Goal: Task Accomplishment & Management: Use online tool/utility

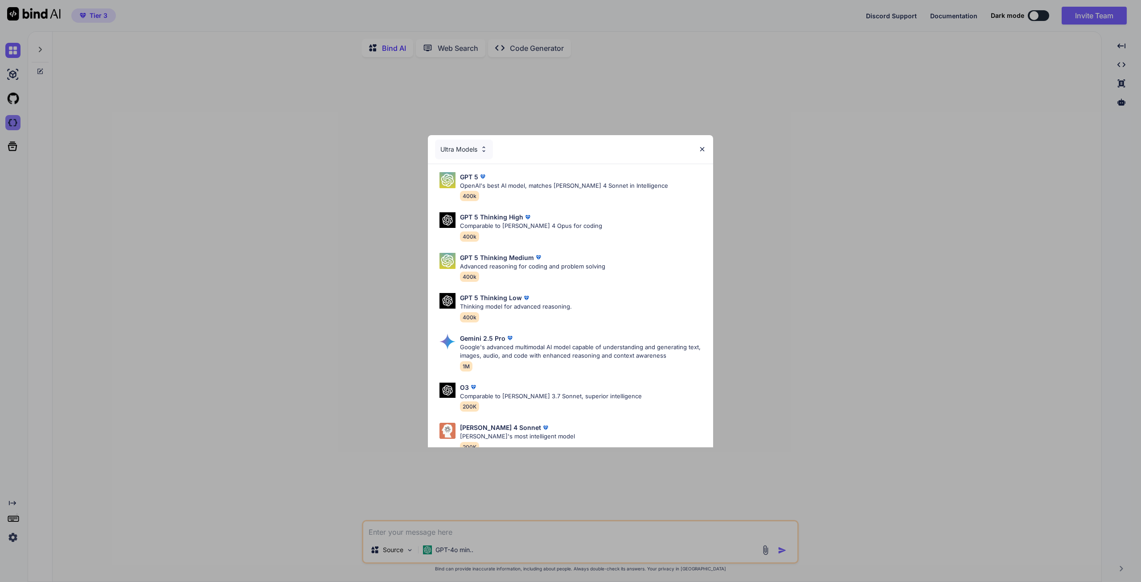
type textarea "x"
click at [12, 123] on div "Ultra Models GPT 5 OpenAI's best AI model, matches [PERSON_NAME] 4 Sonnet in In…" at bounding box center [570, 291] width 1141 height 582
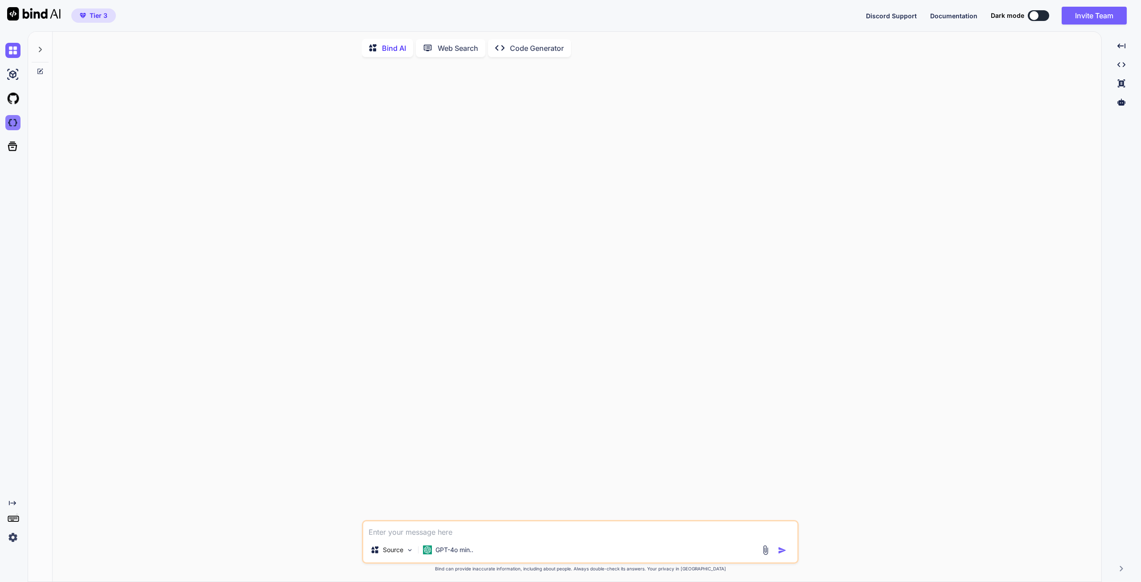
click at [14, 120] on img at bounding box center [12, 122] width 15 height 15
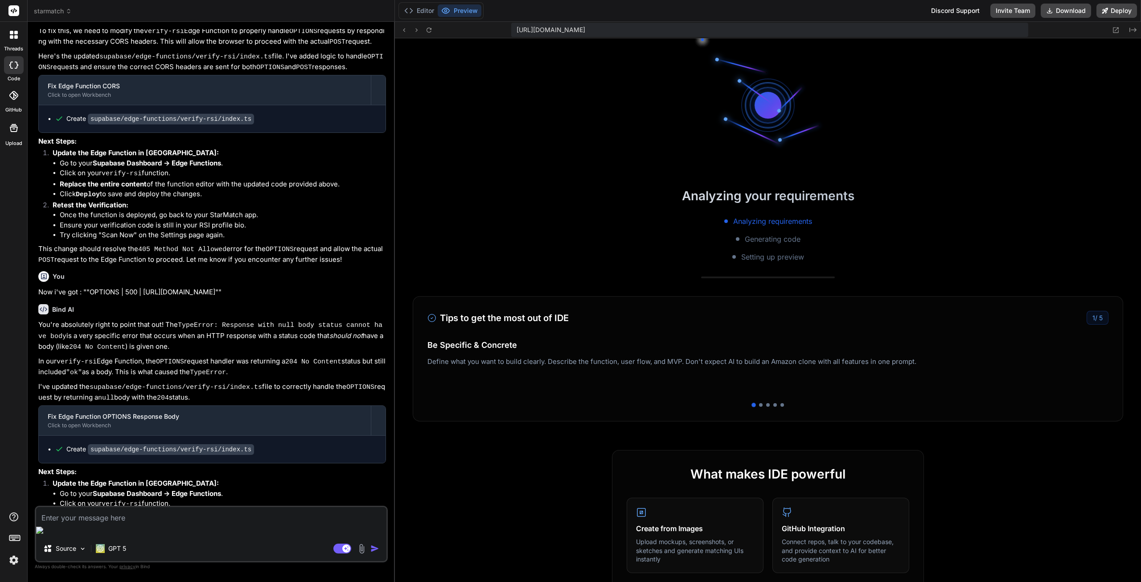
scroll to position [169, 0]
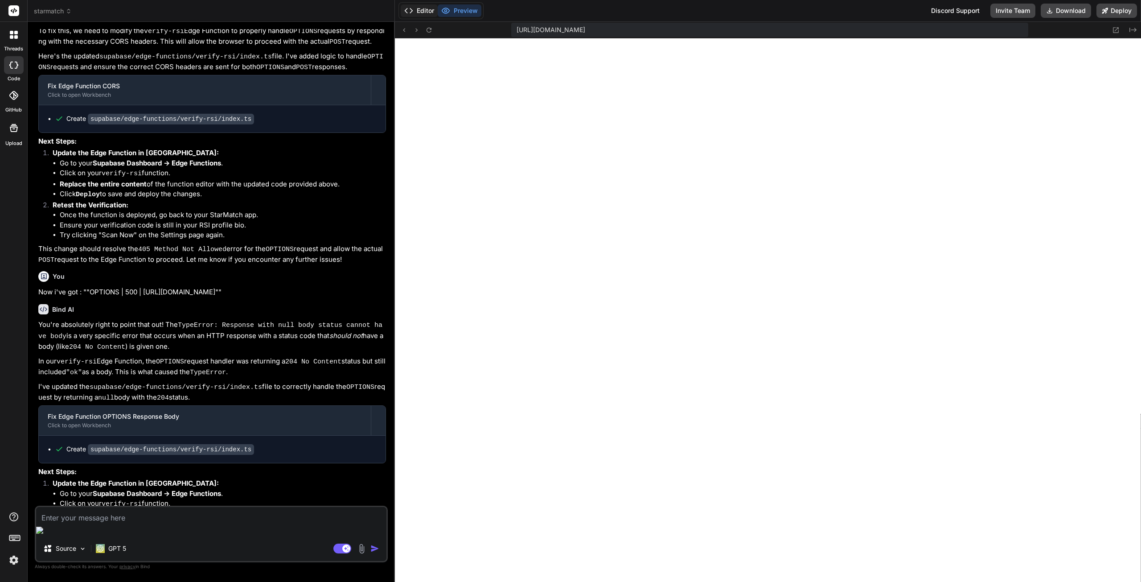
click at [426, 7] on button "Editor" at bounding box center [419, 10] width 37 height 12
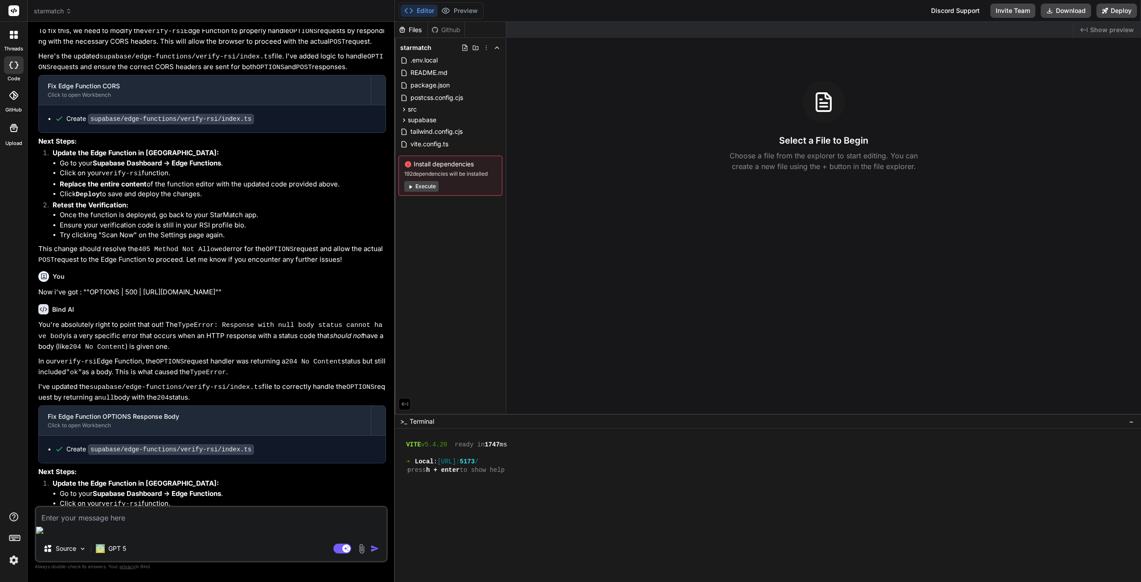
click at [460, 221] on div "Files Github starmatch .env.local README.md package.json postcss.config.cjs src…" at bounding box center [450, 218] width 111 height 392
click at [465, 173] on span "192 dependencies will be installed" at bounding box center [450, 173] width 92 height 7
click at [473, 10] on button "Preview" at bounding box center [460, 10] width 44 height 12
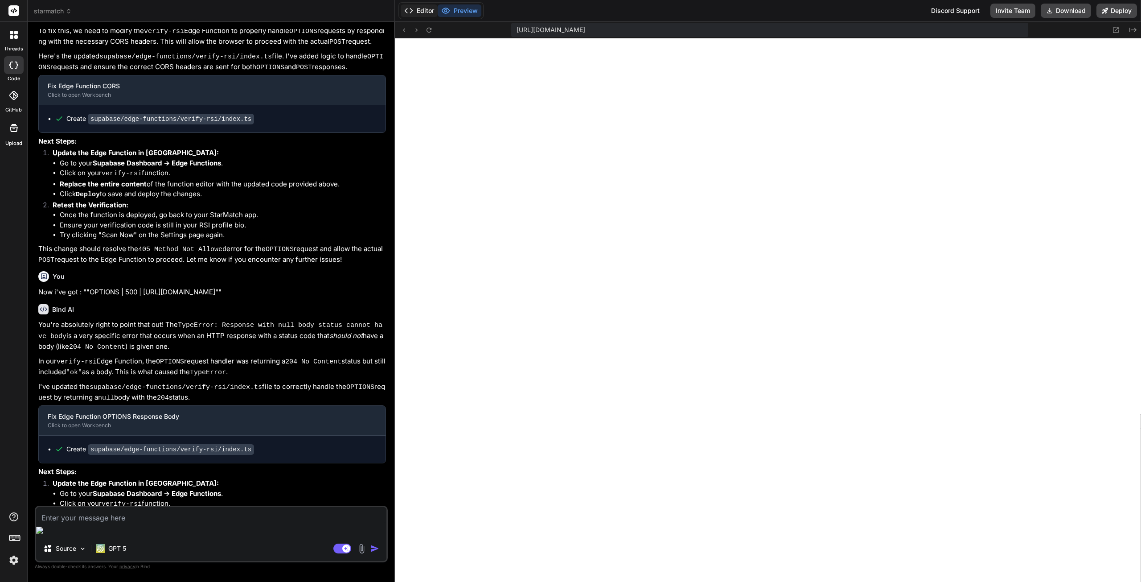
click at [419, 10] on button "Editor" at bounding box center [419, 10] width 37 height 12
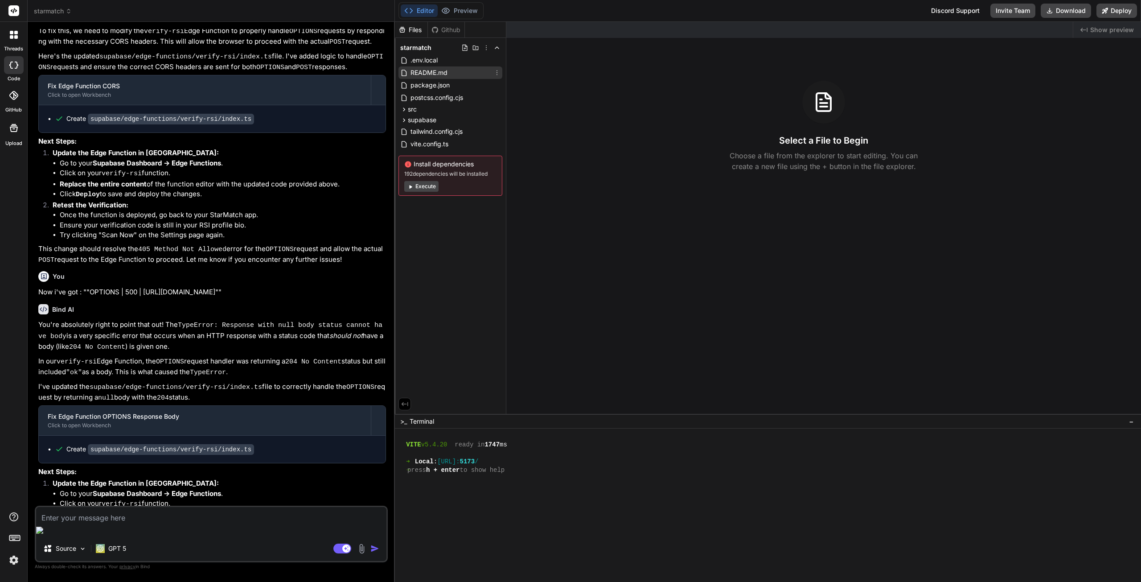
click at [433, 72] on span "README.md" at bounding box center [429, 72] width 39 height 11
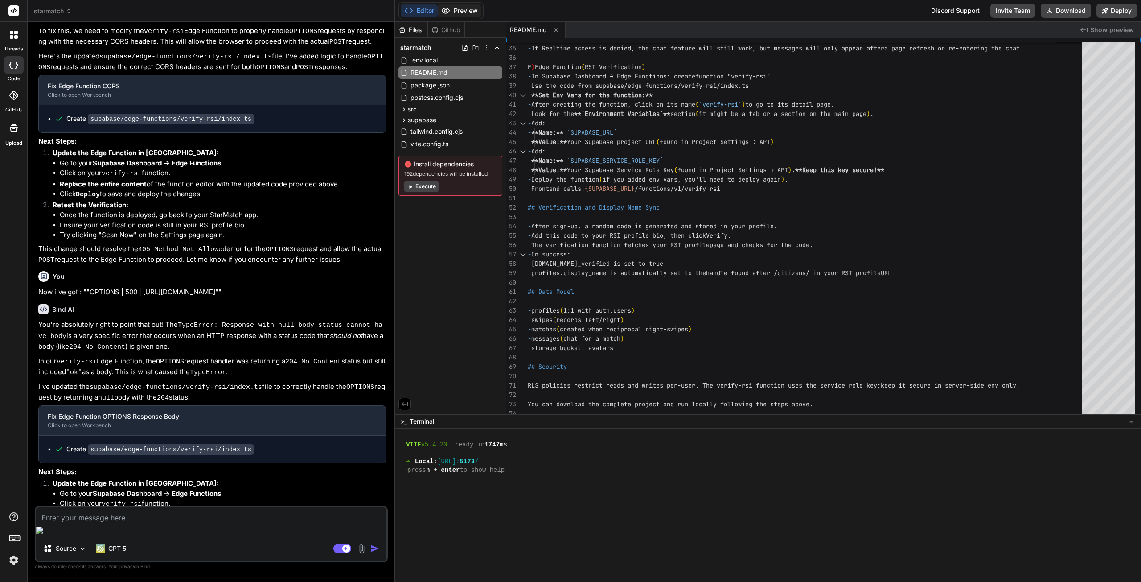
click at [464, 12] on button "Preview" at bounding box center [460, 10] width 44 height 12
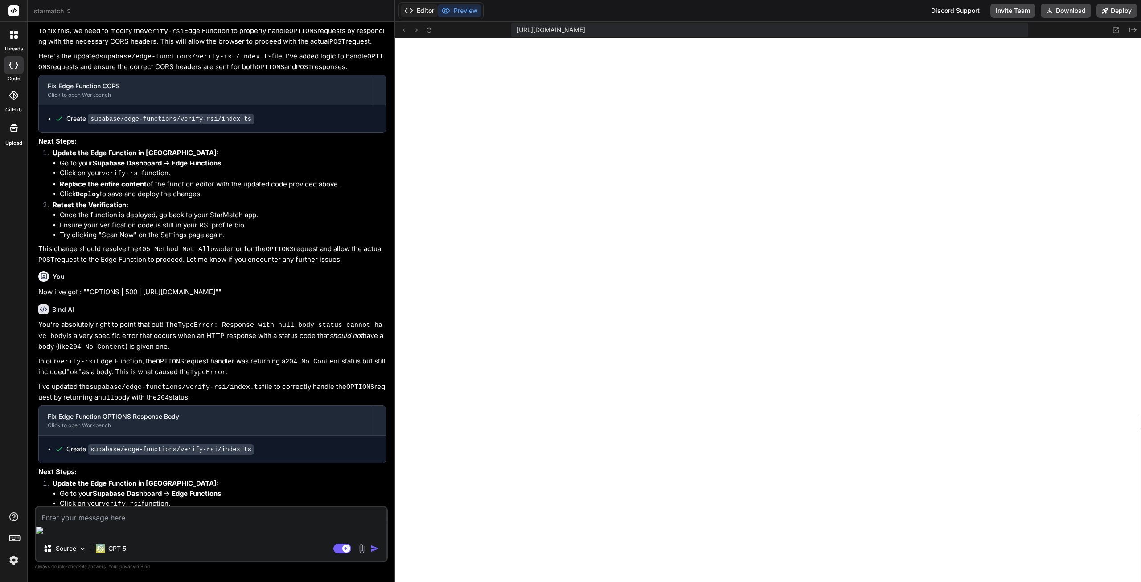
click at [424, 11] on button "Editor" at bounding box center [419, 10] width 37 height 12
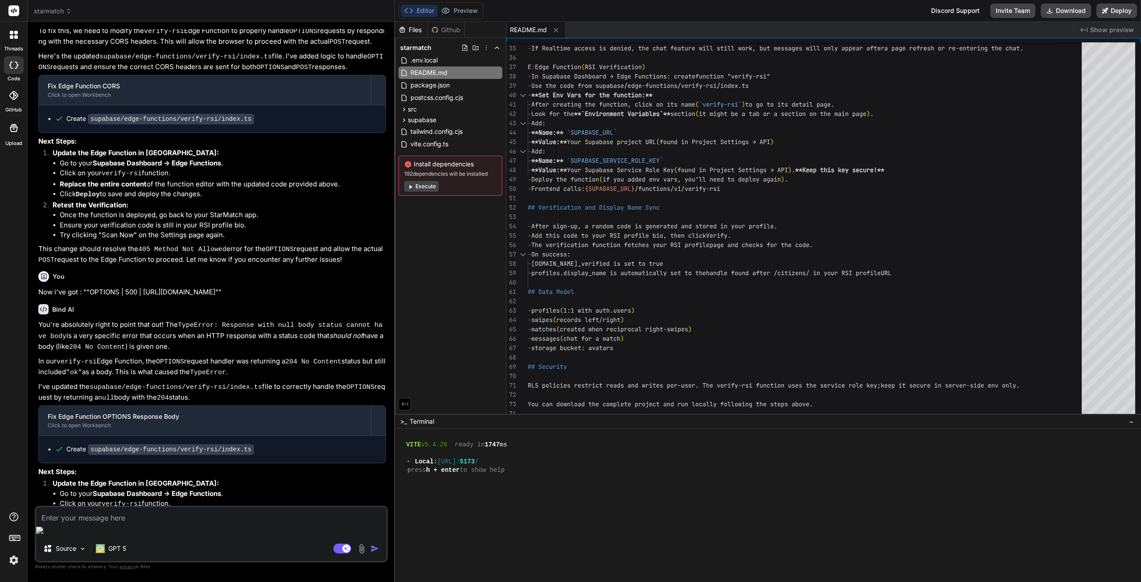
click at [424, 186] on button "Execute" at bounding box center [421, 186] width 34 height 11
click at [456, 11] on button "Preview" at bounding box center [460, 10] width 44 height 12
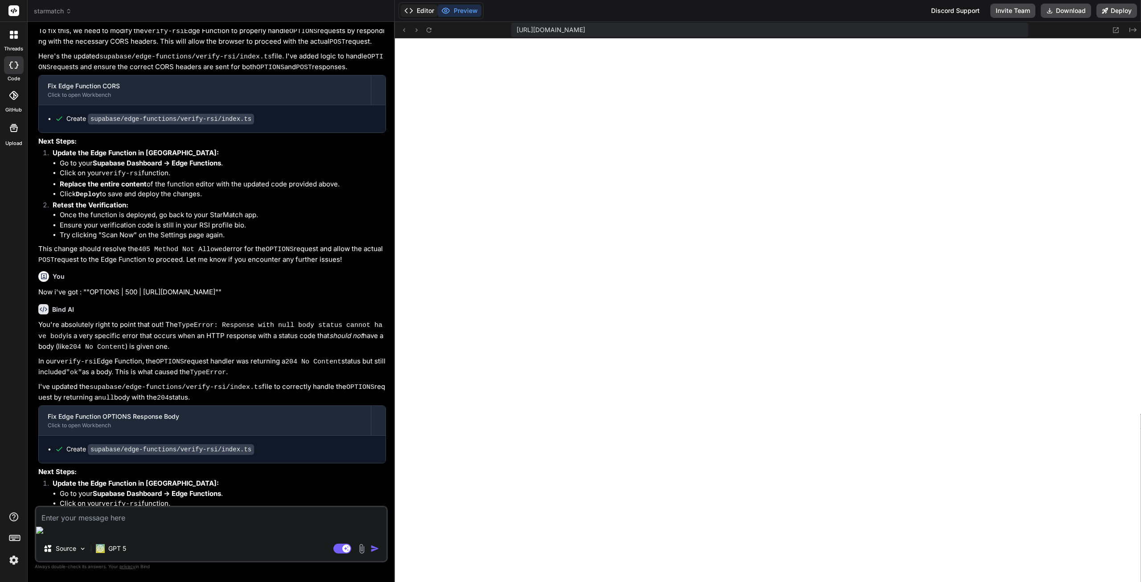
click at [421, 13] on button "Editor" at bounding box center [419, 10] width 37 height 12
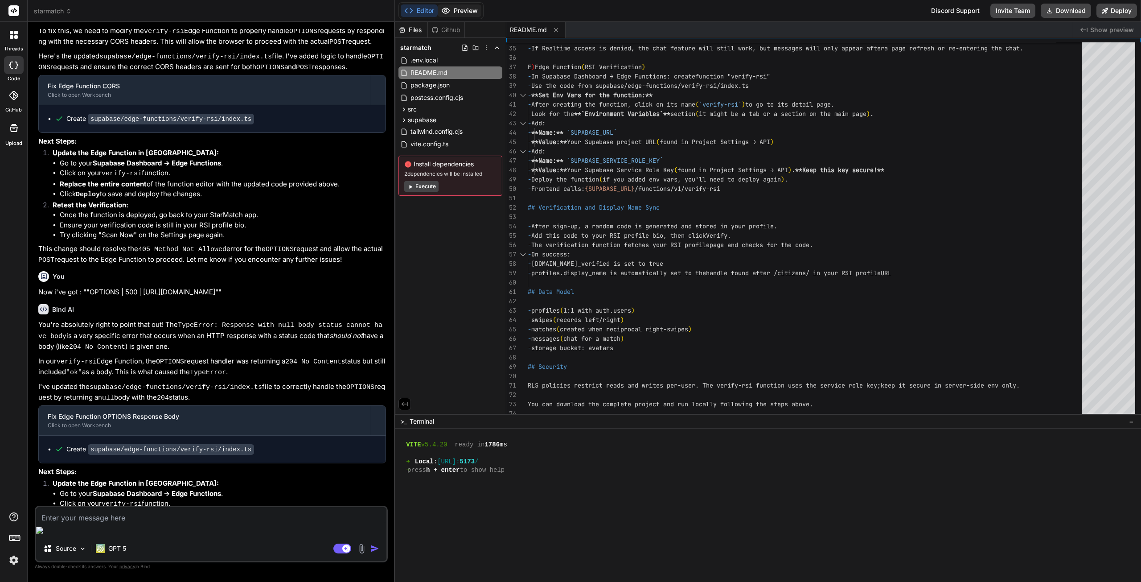
click at [443, 14] on icon at bounding box center [445, 10] width 9 height 9
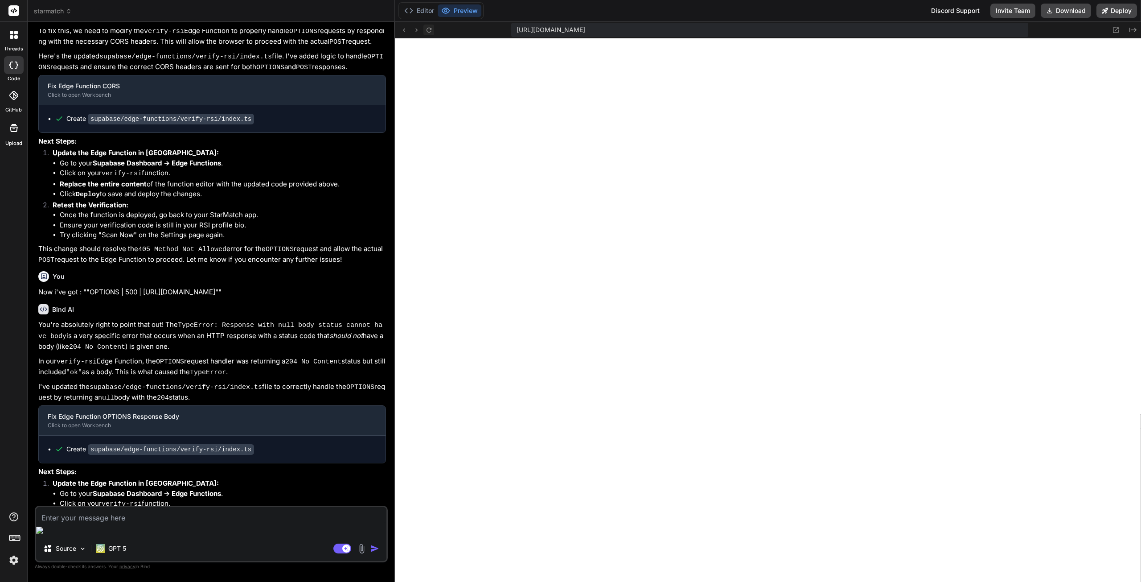
click at [426, 29] on icon at bounding box center [429, 30] width 8 height 8
click at [418, 9] on button "Editor" at bounding box center [419, 10] width 37 height 12
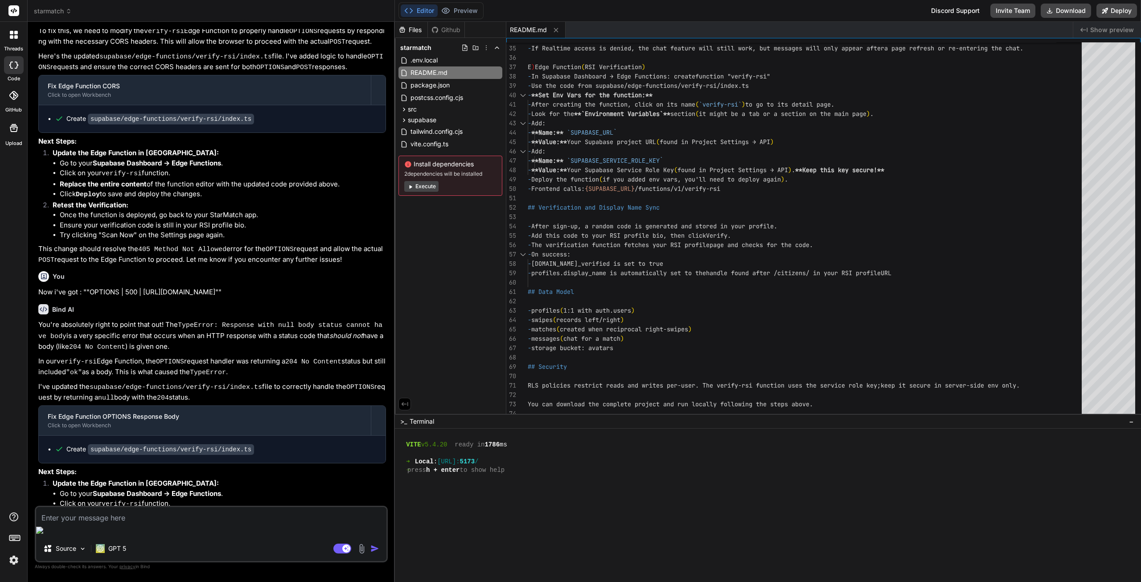
click at [430, 186] on button "Execute" at bounding box center [421, 186] width 34 height 11
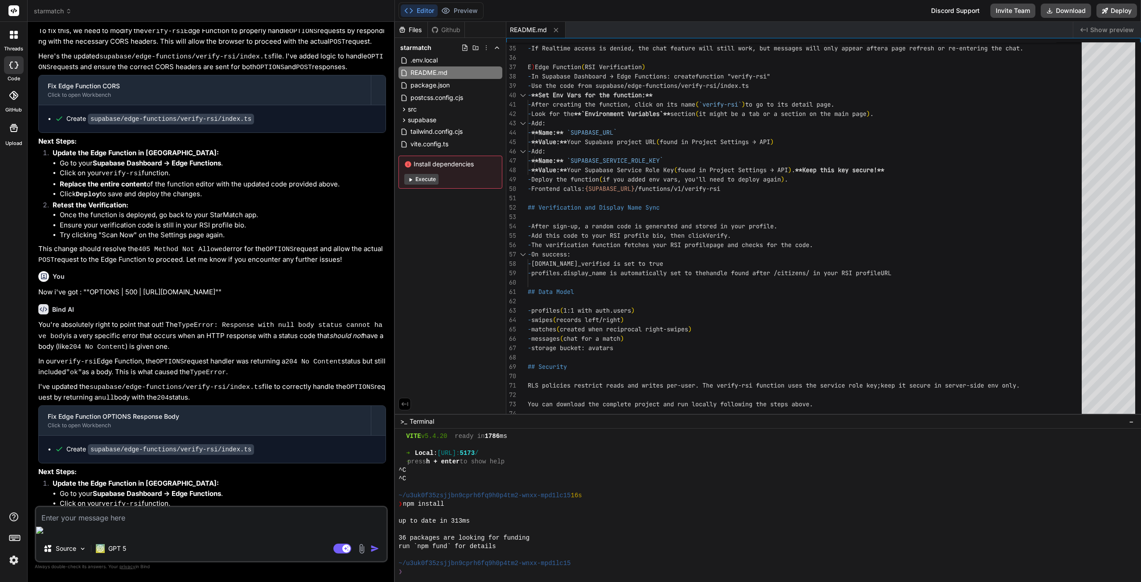
type textarea "x"
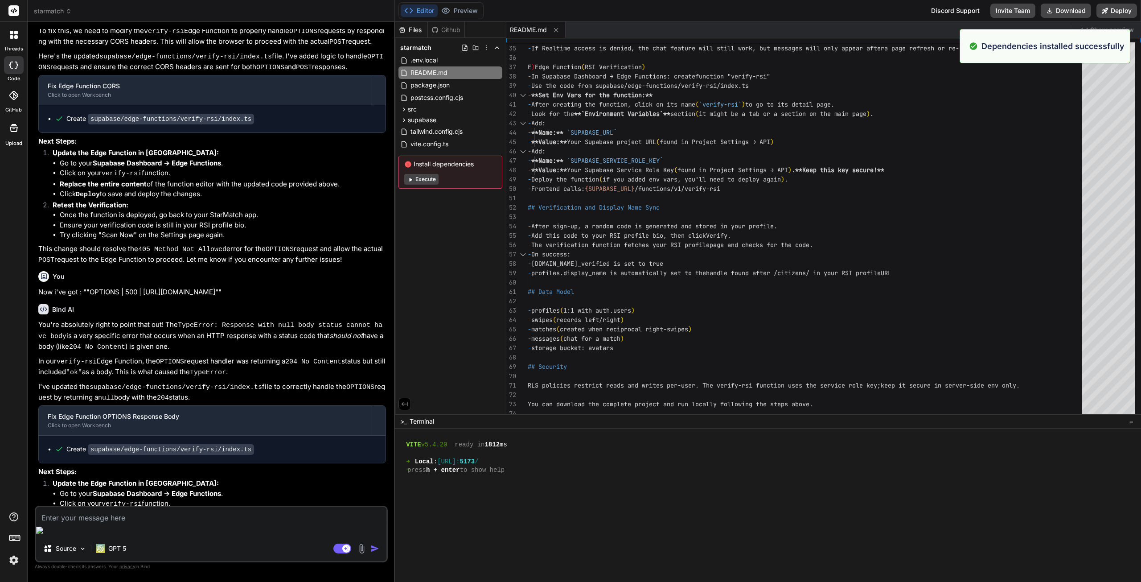
scroll to position [542, 0]
click at [472, 14] on button "Preview" at bounding box center [460, 10] width 44 height 12
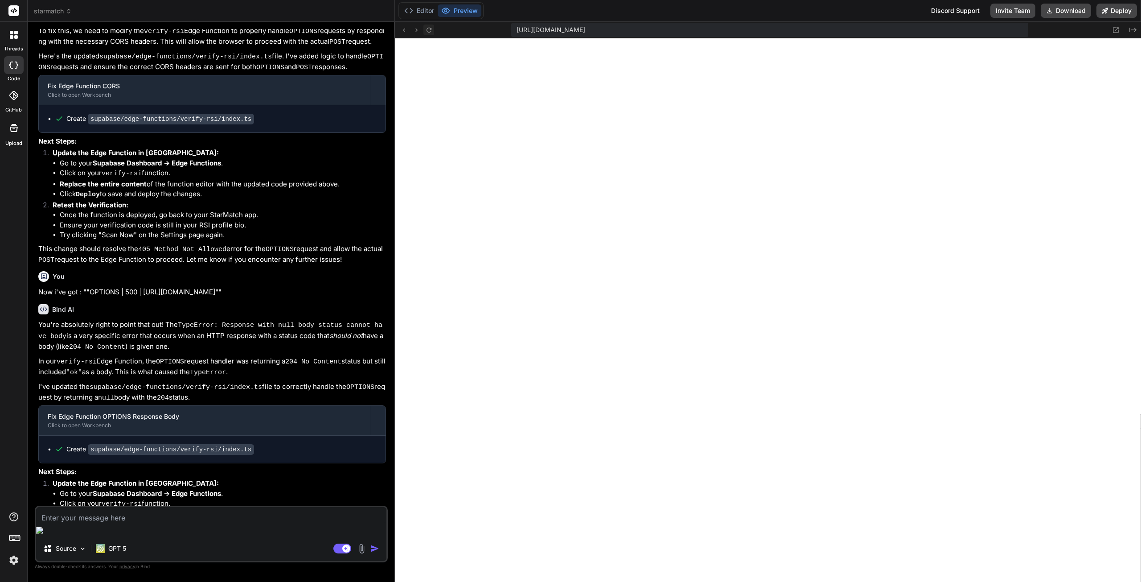
click at [431, 26] on icon at bounding box center [429, 30] width 8 height 8
click at [1136, 30] on icon at bounding box center [1133, 30] width 7 height 4
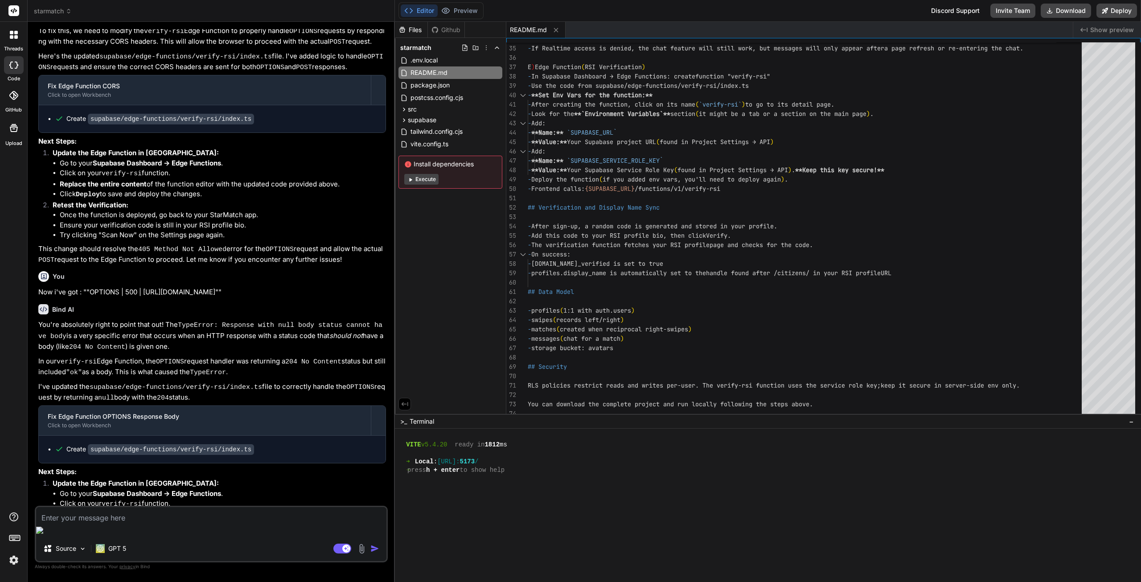
click at [1122, 29] on span "Show preview" at bounding box center [1112, 29] width 44 height 9
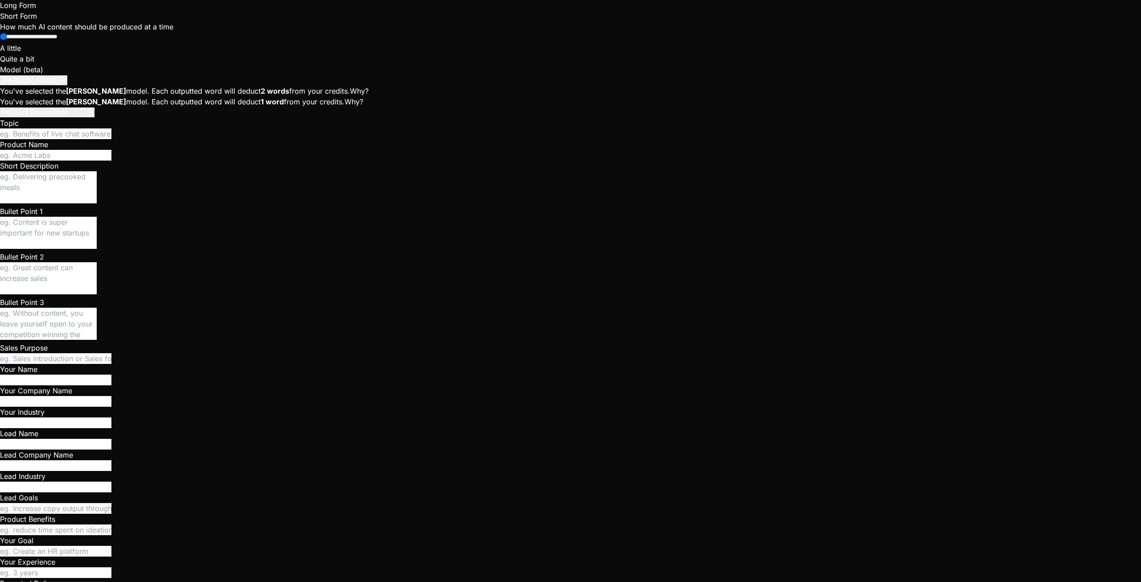
scroll to position [169, 0]
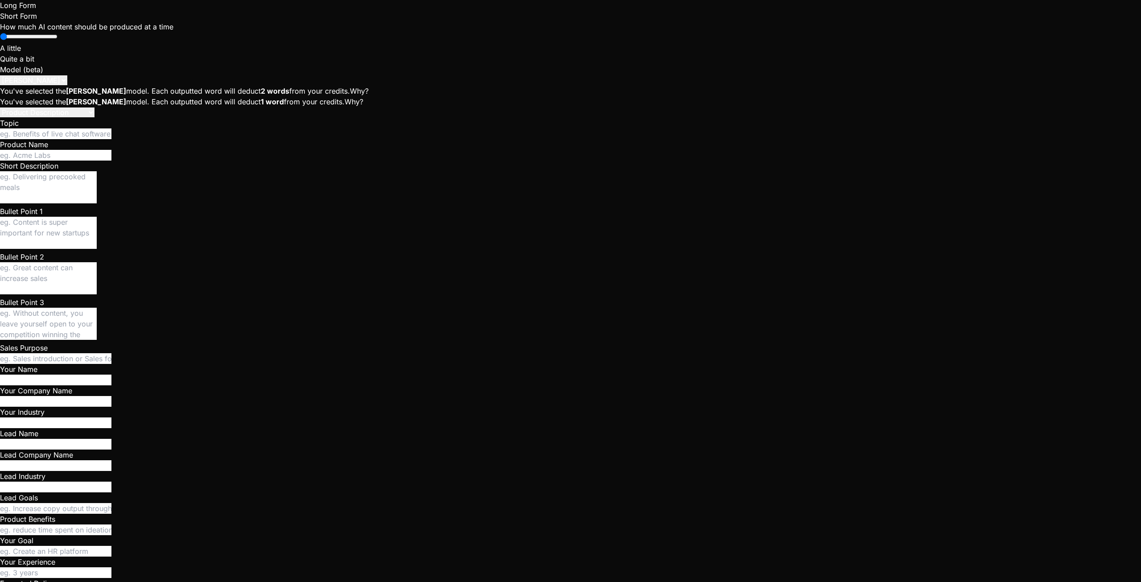
scroll to position [1593, 0]
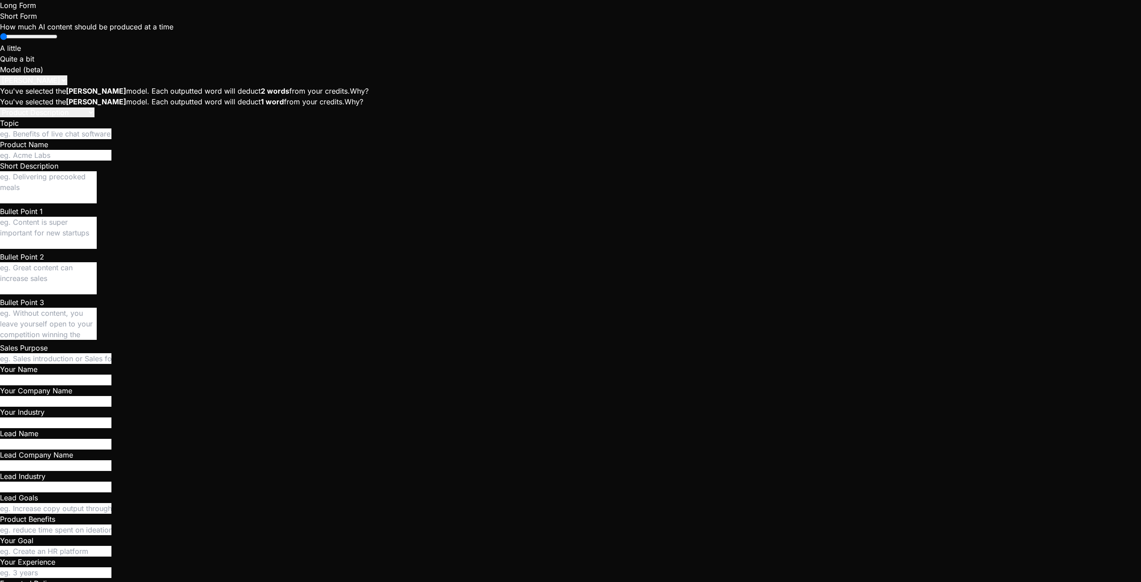
type textarea "x"
type textarea "I"
type textarea "x"
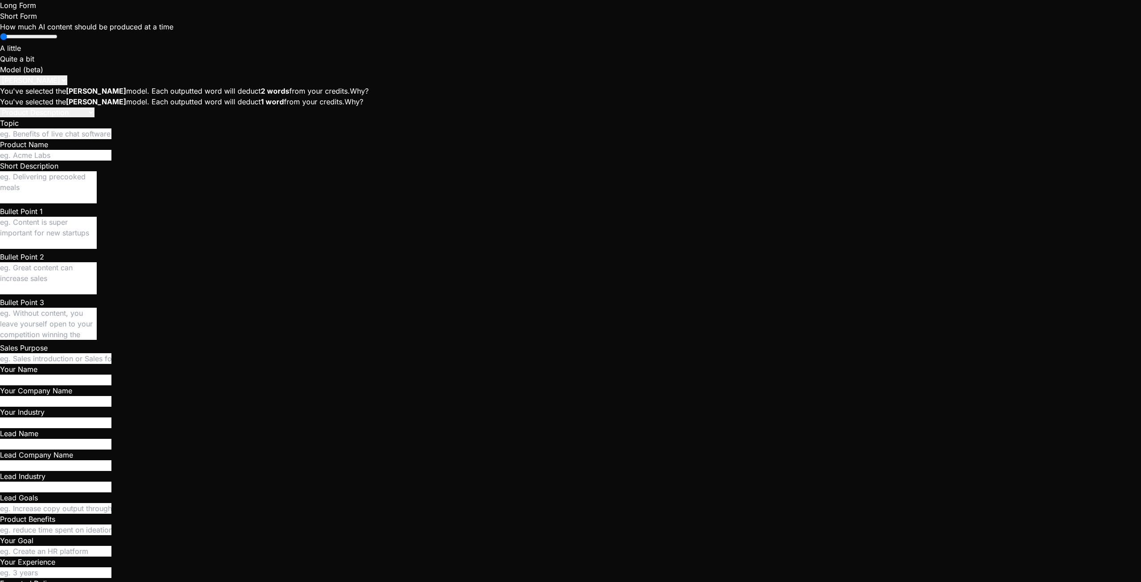
type textarea "I"
type textarea "x"
type textarea "I d"
type textarea "x"
type textarea "I do"
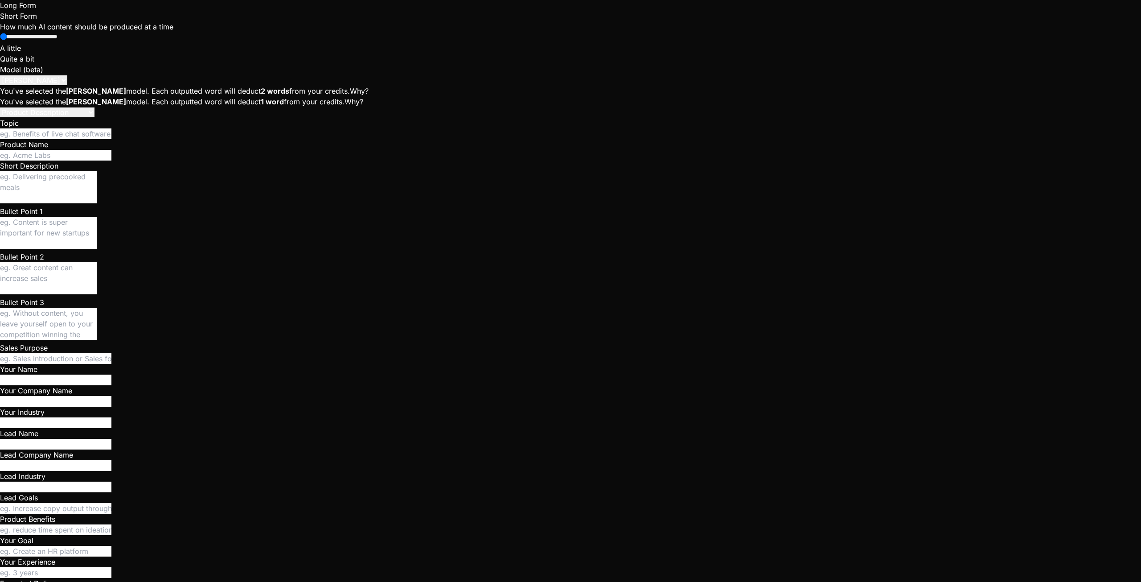
type textarea "x"
type textarea "I don"
type textarea "x"
type textarea "I don'"
type textarea "x"
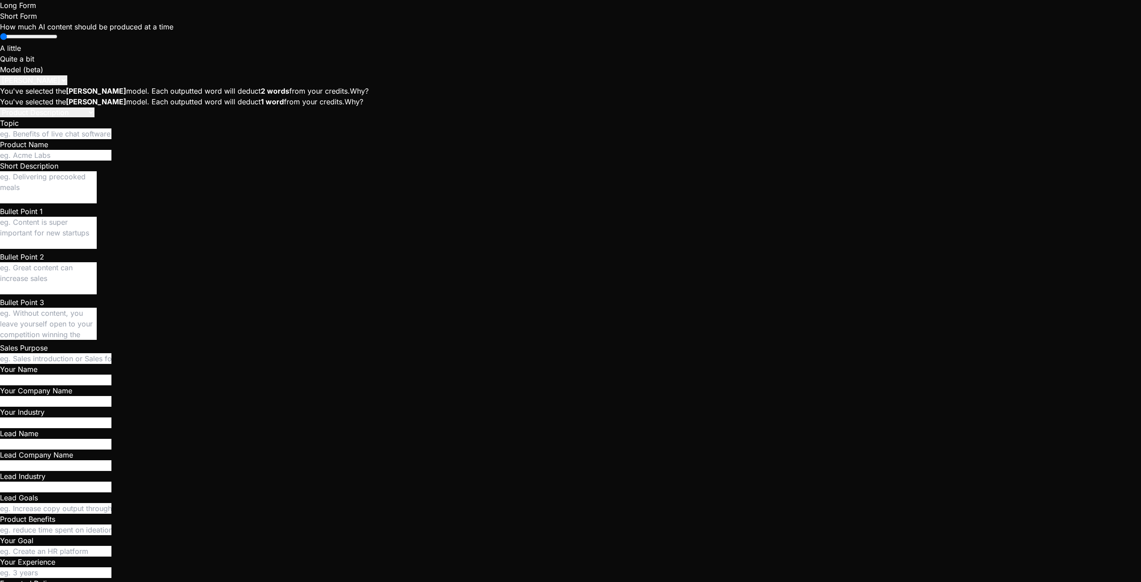
type textarea "I don't"
type textarea "x"
type textarea "I don't"
type textarea "x"
type textarea "I don't h"
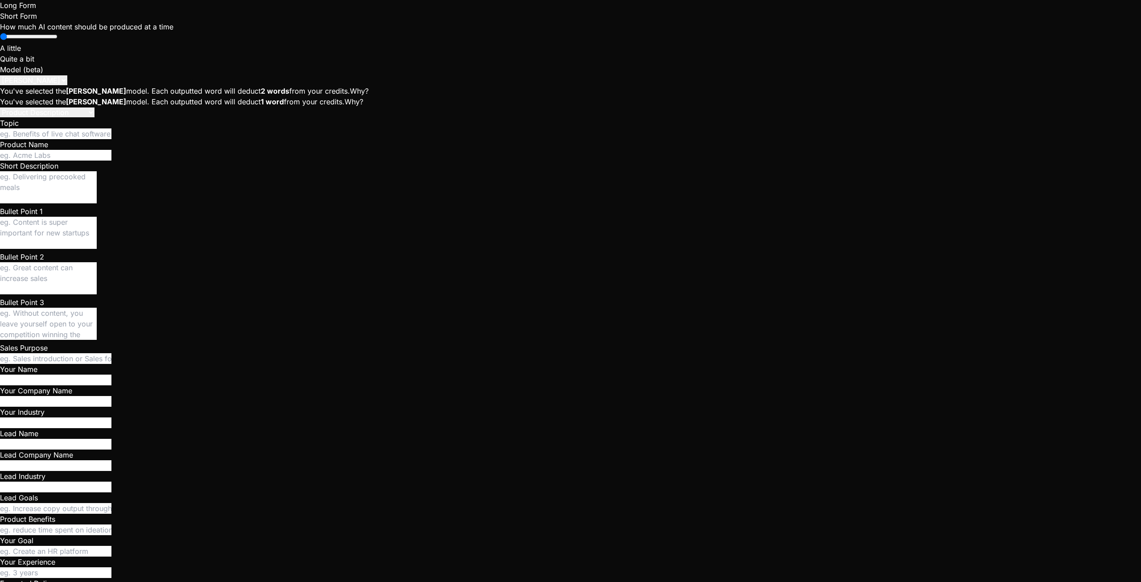
type textarea "x"
type textarea "I don't ha"
type textarea "x"
type textarea "I don't hav"
type textarea "x"
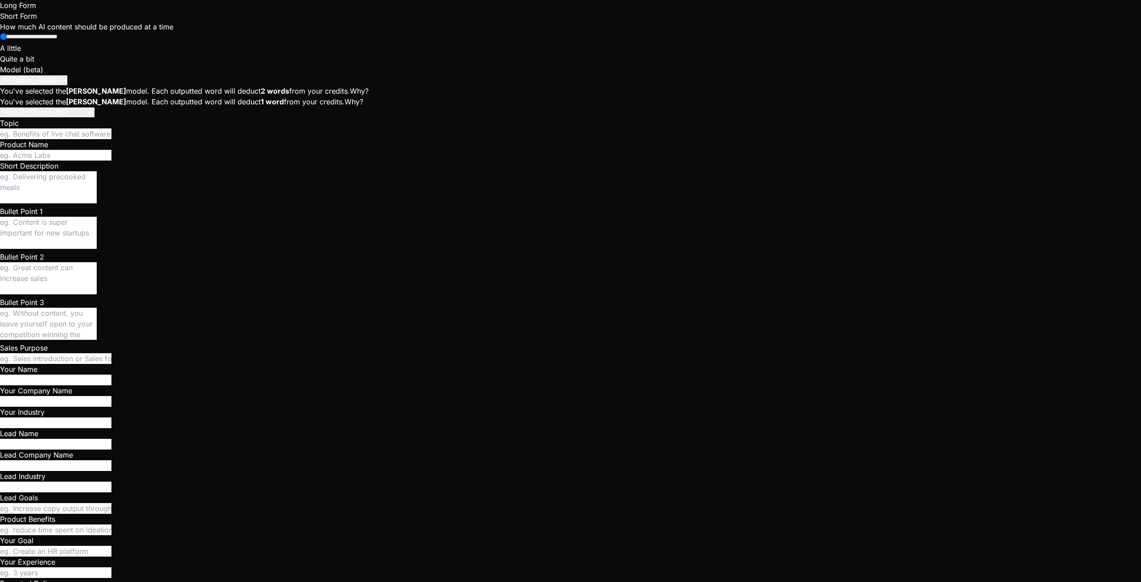
type textarea "I don't have"
type textarea "x"
type textarea "I don't have"
type textarea "x"
type textarea "I don't have a"
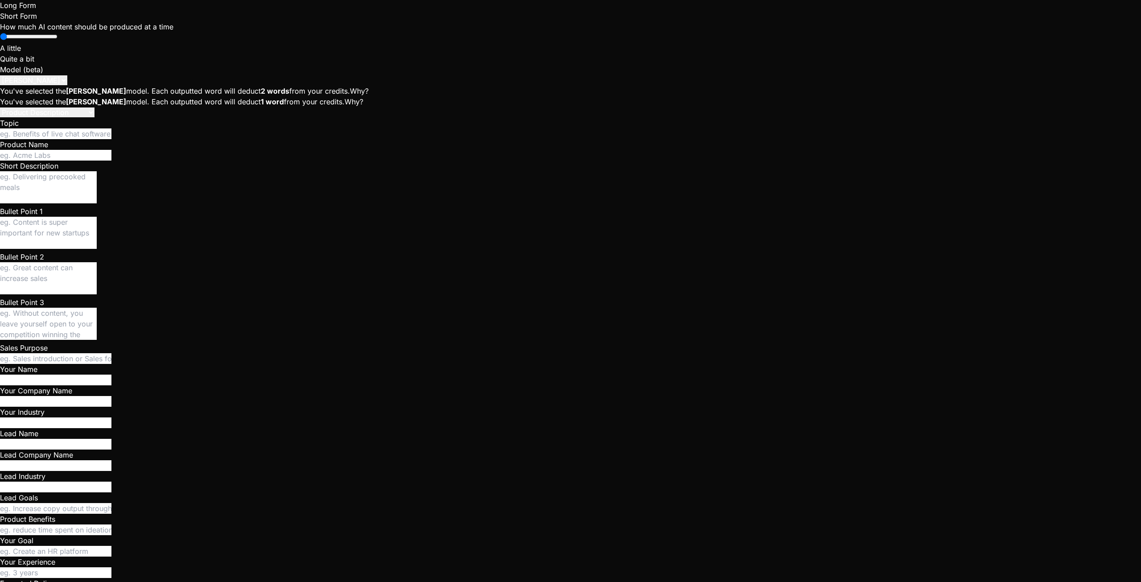
type textarea "x"
type textarea "I don't have an"
type textarea "x"
type textarea "I don't have any"
type textarea "x"
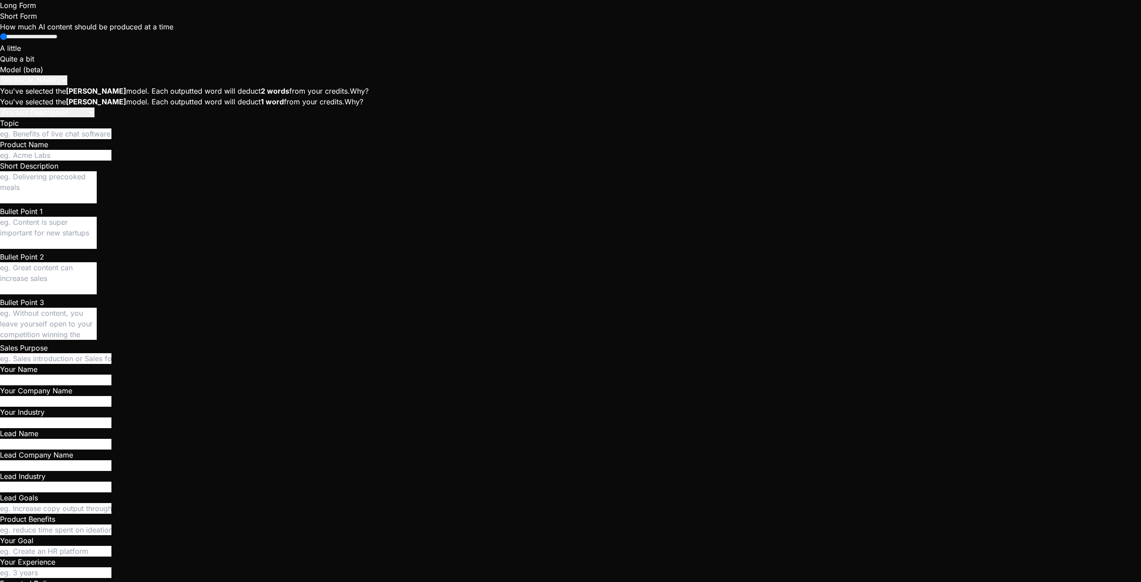
type textarea "I don't have any"
type textarea "x"
type textarea "I don't have any p"
type textarea "x"
type textarea "I don't have any pr"
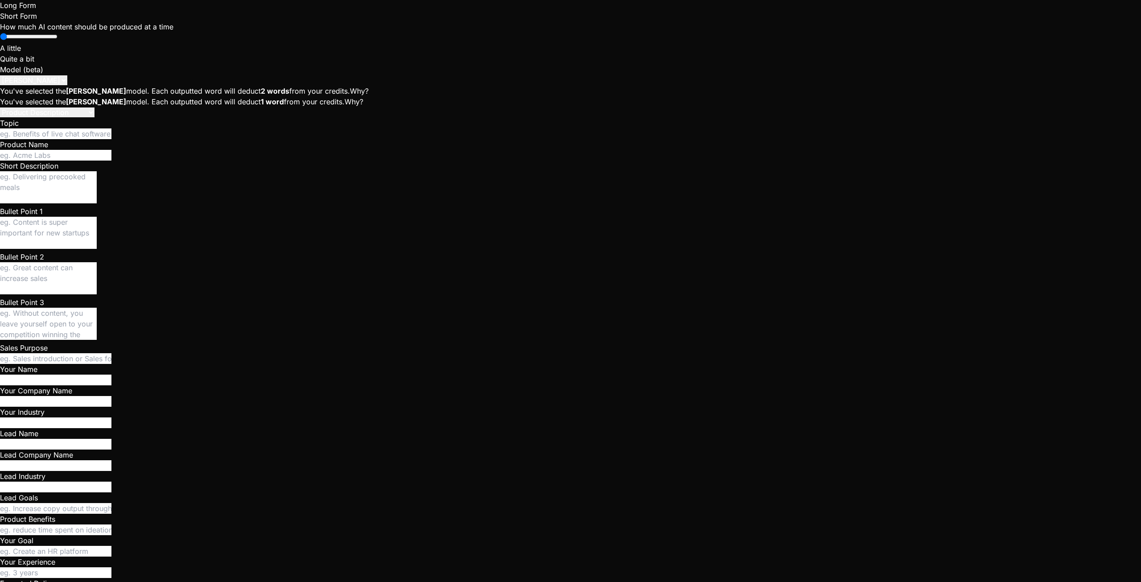
type textarea "x"
type textarea "I don't have any pre"
type textarea "x"
type textarea "I don't have any prev"
type textarea "x"
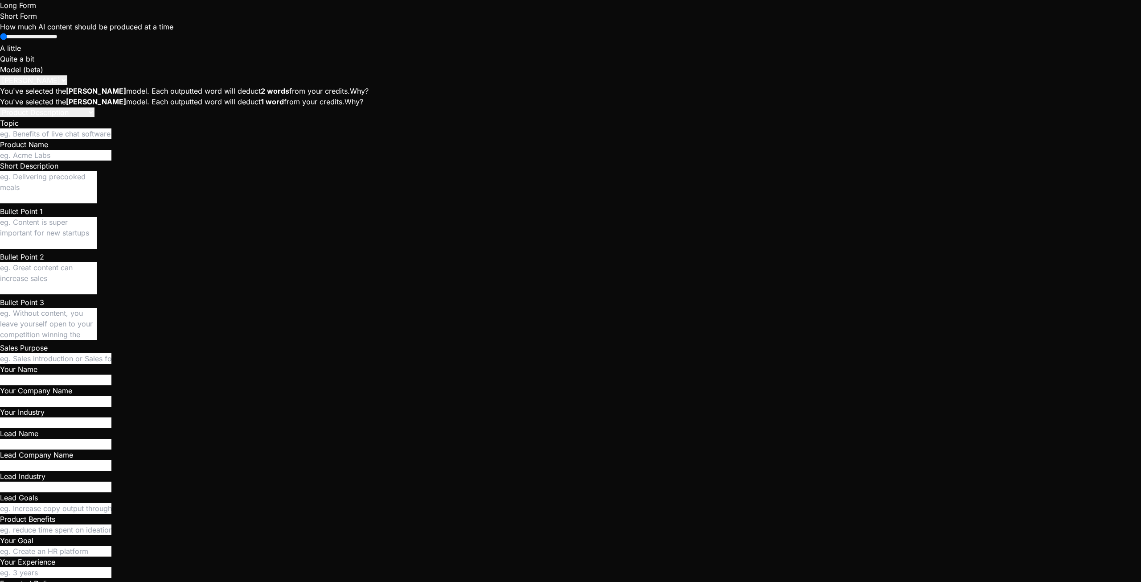
type textarea "I don't have any previ"
type textarea "x"
type textarea "I don't have any previe"
type textarea "x"
type textarea "I don't have any preview"
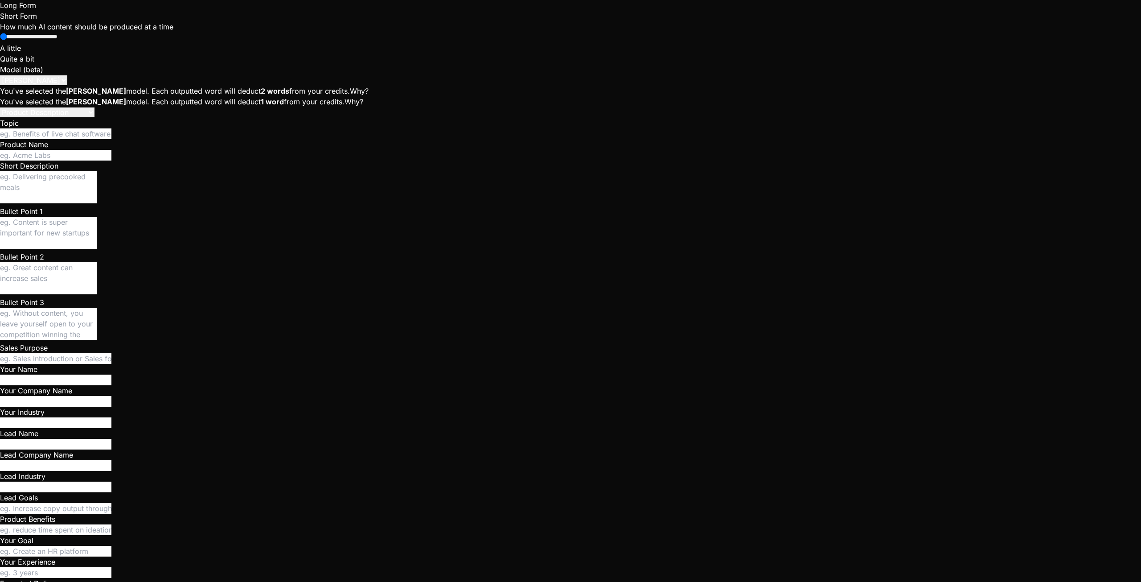
type textarea "x"
type textarea "I don't have any preview."
type textarea "x"
type textarea "I don't have any preview."
type textarea "x"
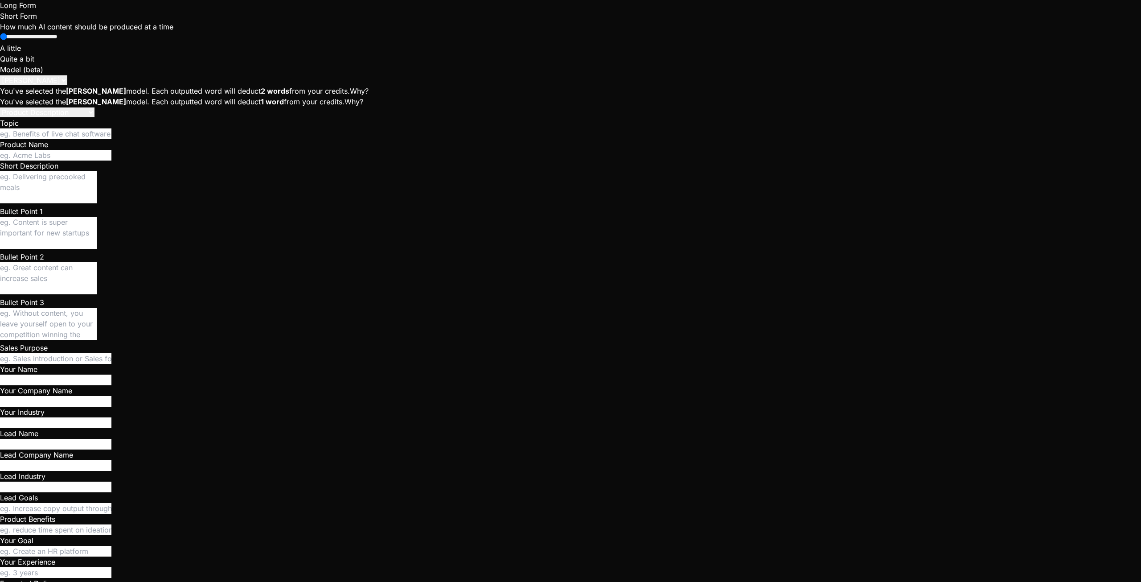
type textarea "I don't have any preview. W"
type textarea "x"
type textarea "I don't have any preview. Wh"
type textarea "x"
type textarea "I don't have any preview. Why"
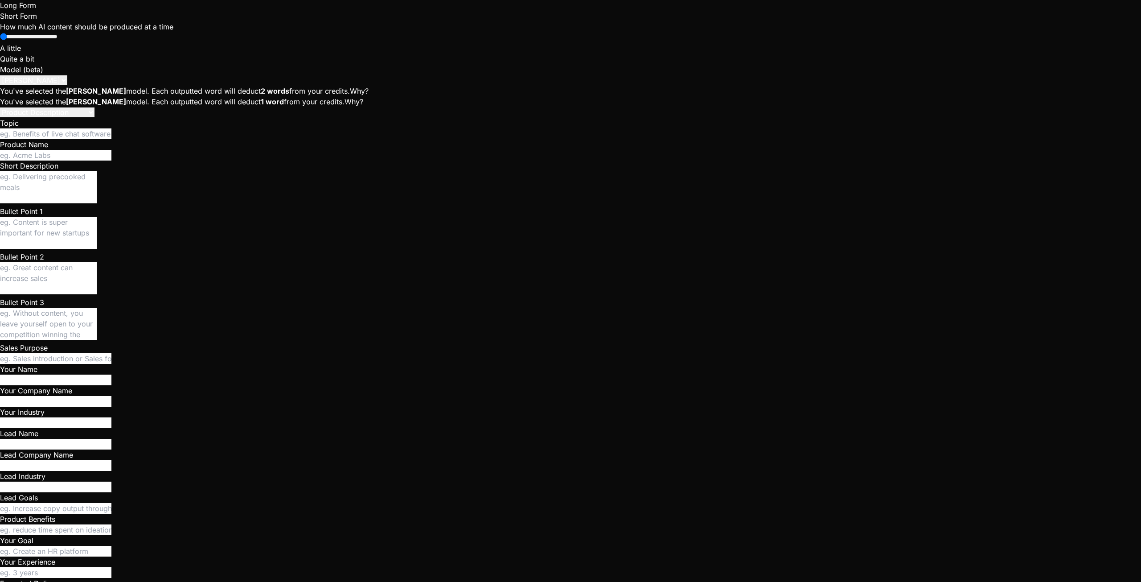
type textarea "x"
type textarea "I don't have any preview. Why"
type textarea "x"
type textarea "I don't have any preview. Why"
type textarea "x"
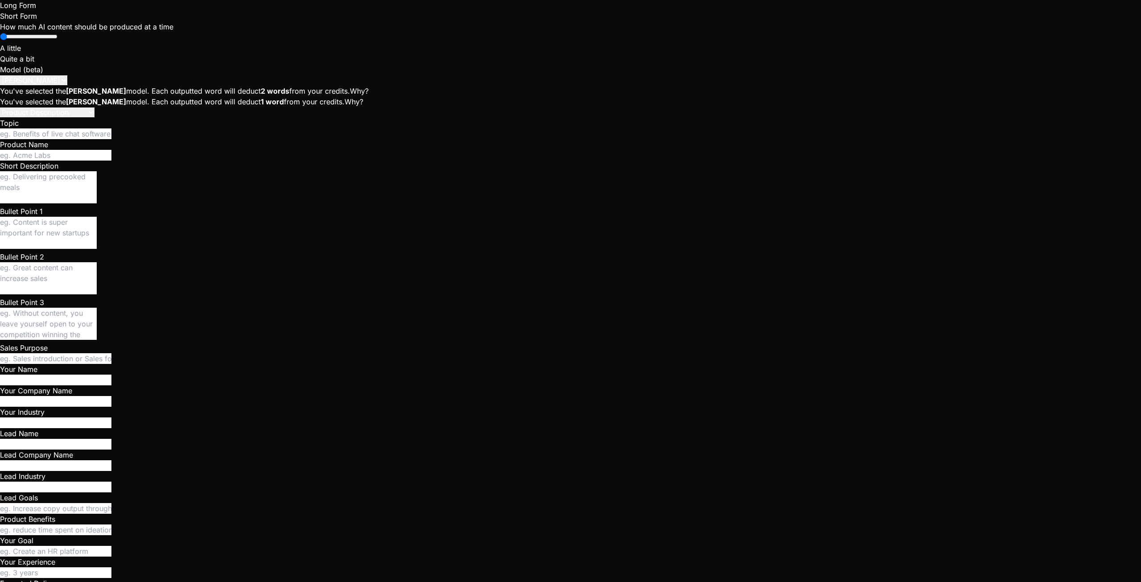
type textarea "I don't have any preview. Wh"
type textarea "x"
type textarea "I don't have any preview. W"
type textarea "x"
type textarea "I don't have any preview."
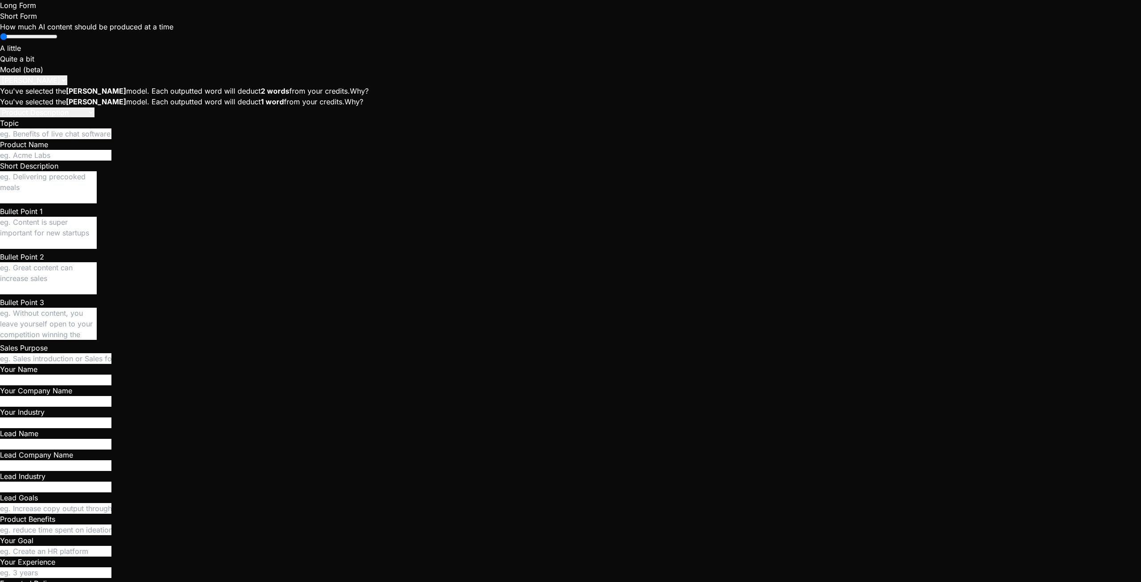
type textarea "x"
type textarea "I don't have any preview. I"
type textarea "x"
type textarea "I don't have any preview. I'"
type textarea "x"
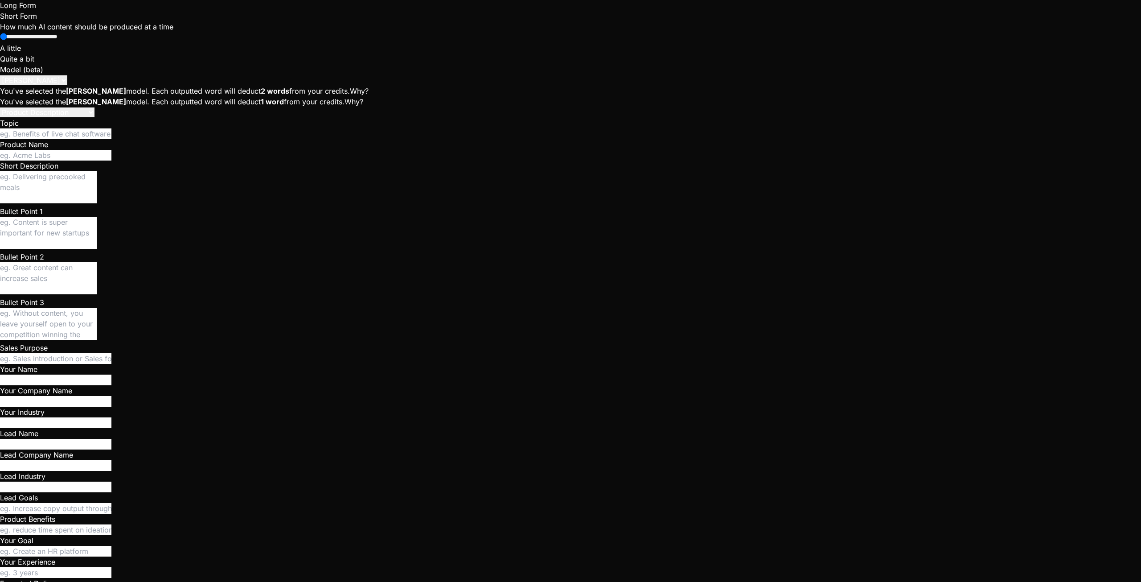
type textarea "I don't have any preview. I'v"
type textarea "x"
type textarea "I don't have any preview. I've"
type textarea "x"
type textarea "I don't have any preview. I've"
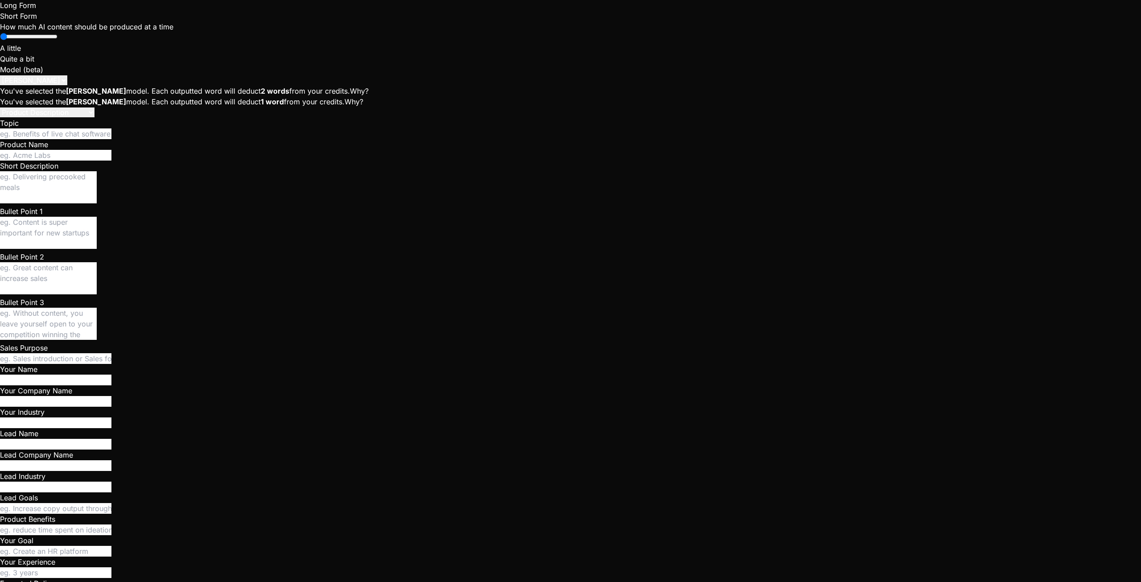
type textarea "x"
type textarea "I don't have any preview. I've i"
type textarea "x"
type textarea "I don't have any preview. I've in"
type textarea "x"
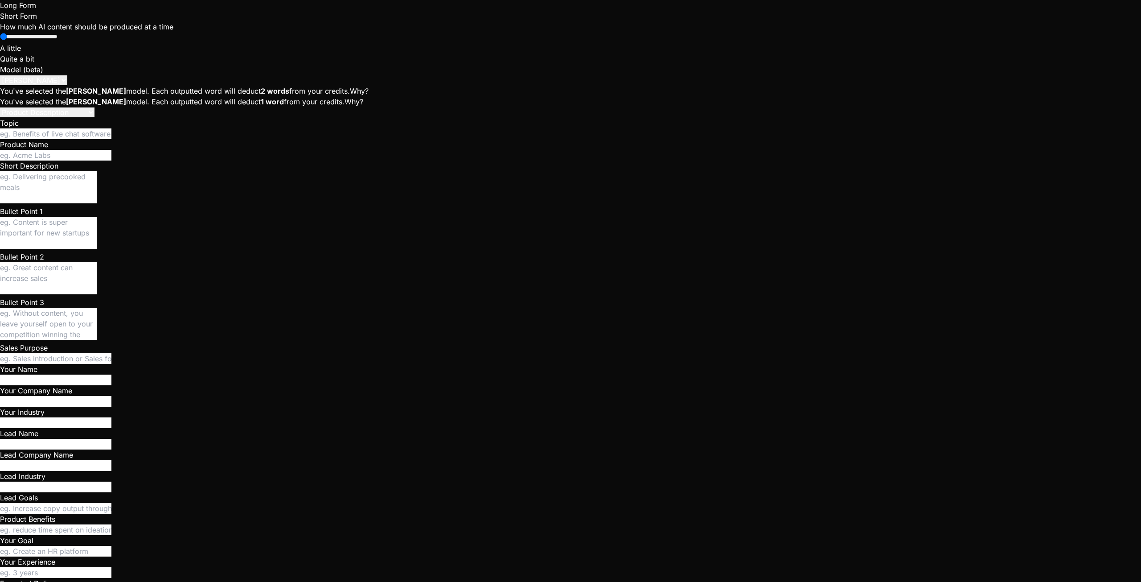
type textarea "I don't have any preview. I've ins"
type textarea "x"
type textarea "I don't have any preview. I've inst"
type textarea "x"
type textarea "I don't have any preview. I've insta"
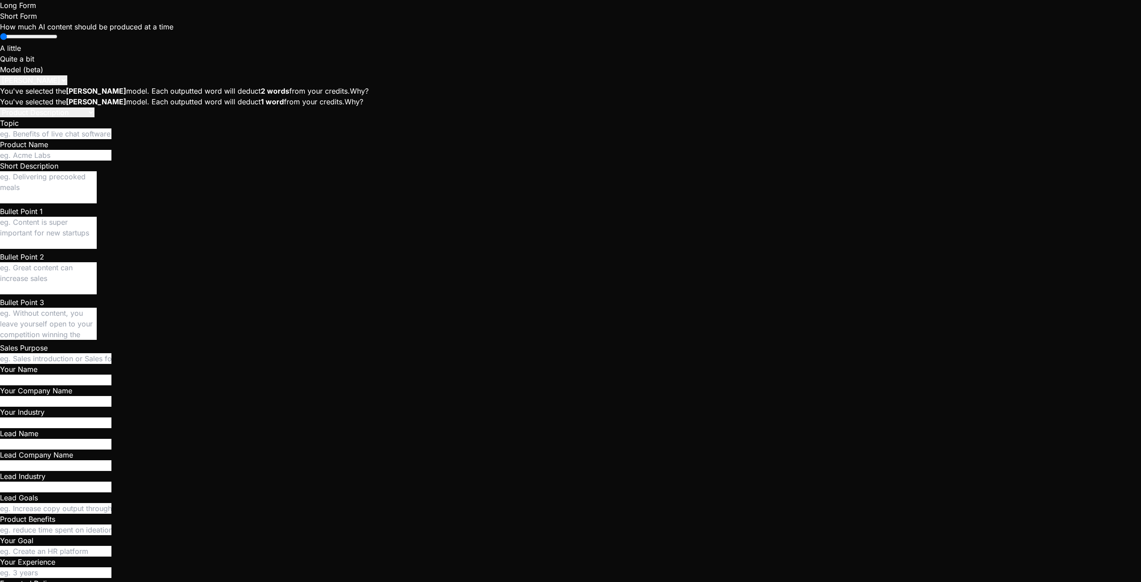
type textarea "x"
type textarea "I don't have any preview. I've instal"
type textarea "x"
type textarea "I don't have any preview. I've install"
type textarea "x"
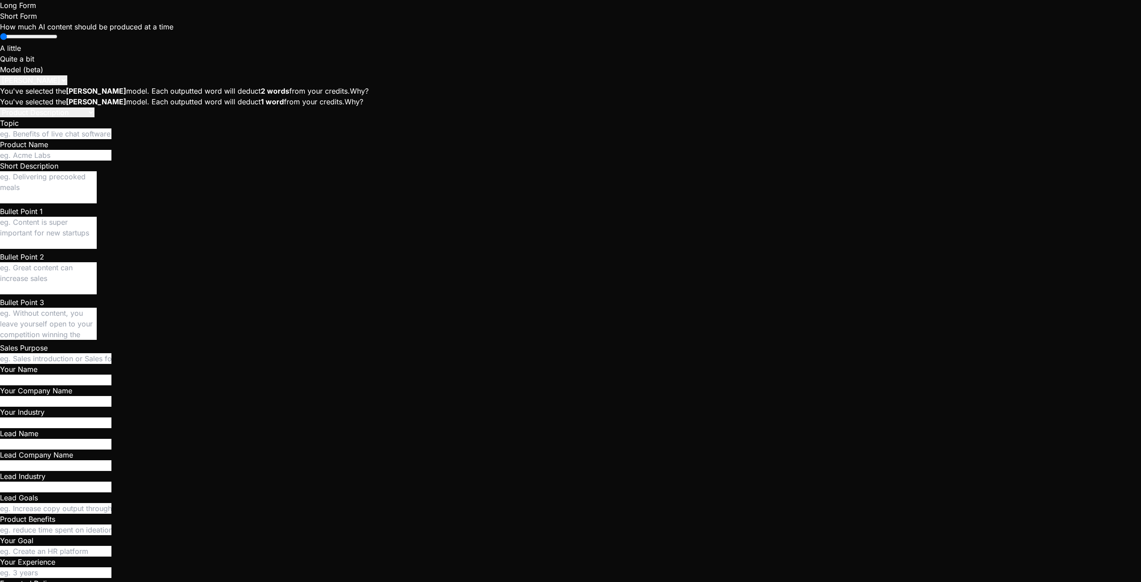
type textarea "I don't have any preview. I've installe"
type textarea "x"
type textarea "I don't have any preview. I've installed"
type textarea "x"
type textarea "I don't have any preview. I've installed"
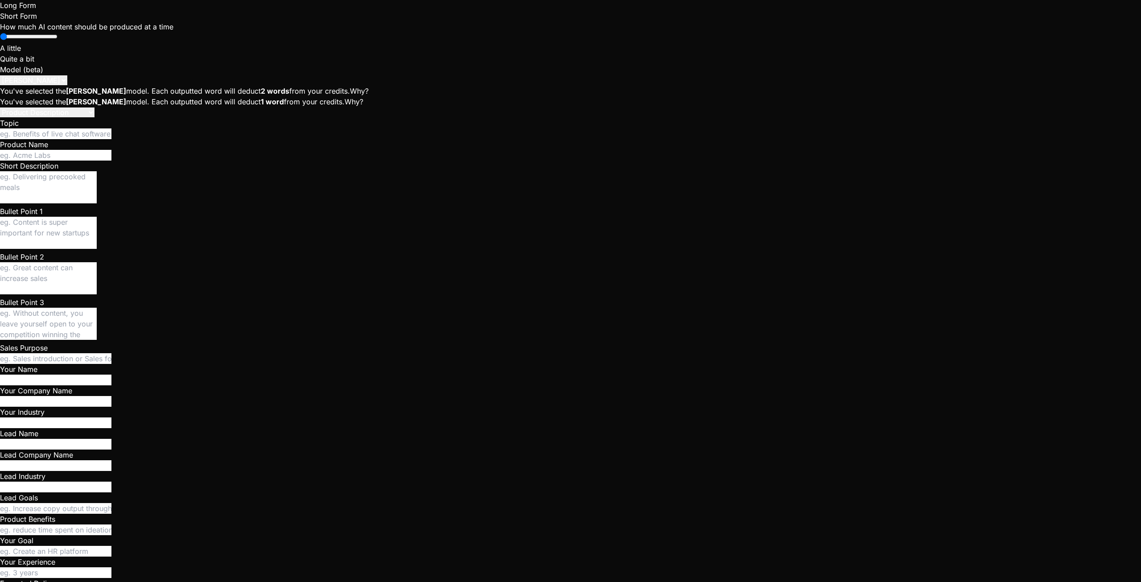
type textarea "x"
type textarea "I don't have any preview. I've installed d"
type textarea "x"
type textarea "I don't have any preview. I've installed de"
type textarea "x"
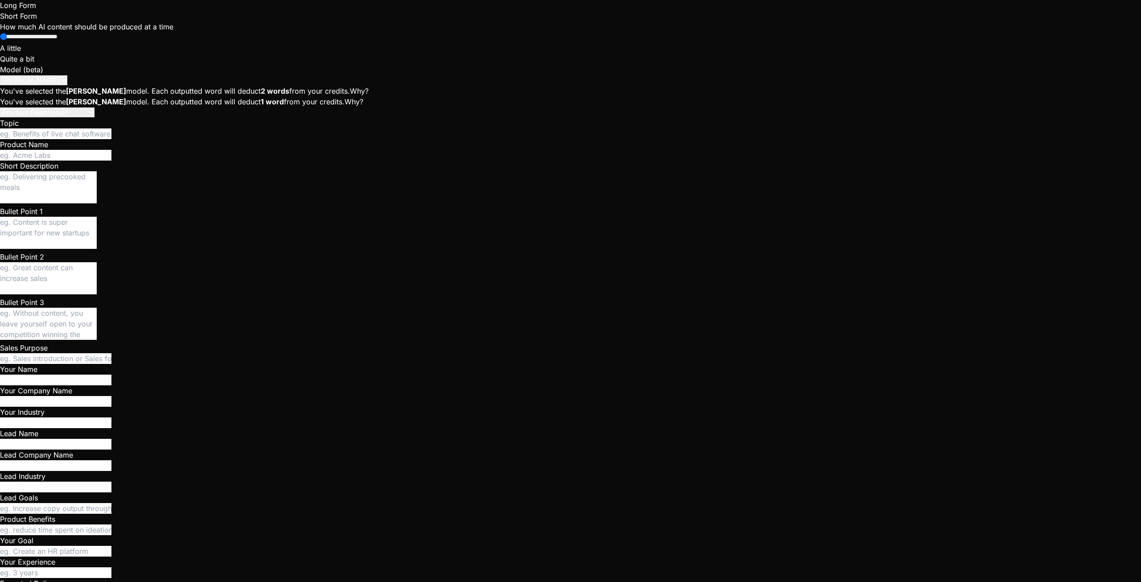
type textarea "I don't have any preview. I've installed dep"
type textarea "x"
type textarea "I don't have any preview. I've installed depe"
type textarea "x"
type textarea "I don't have any preview. I've installed depen"
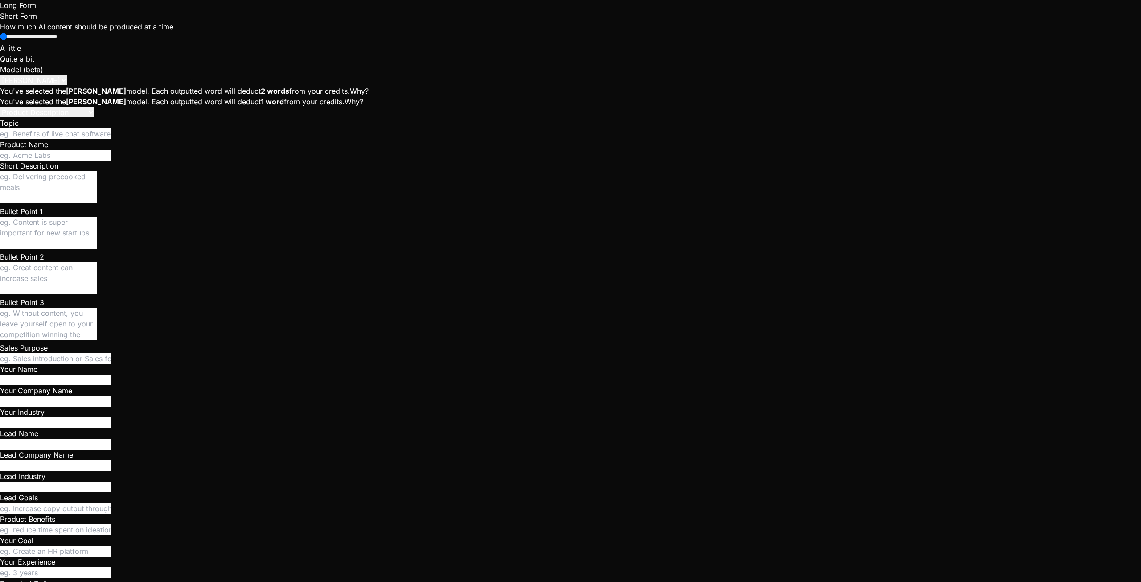
type textarea "x"
type textarea "I don't have any preview. I've installed depend"
type textarea "x"
type textarea "I don't have any preview. I've installed depende"
type textarea "x"
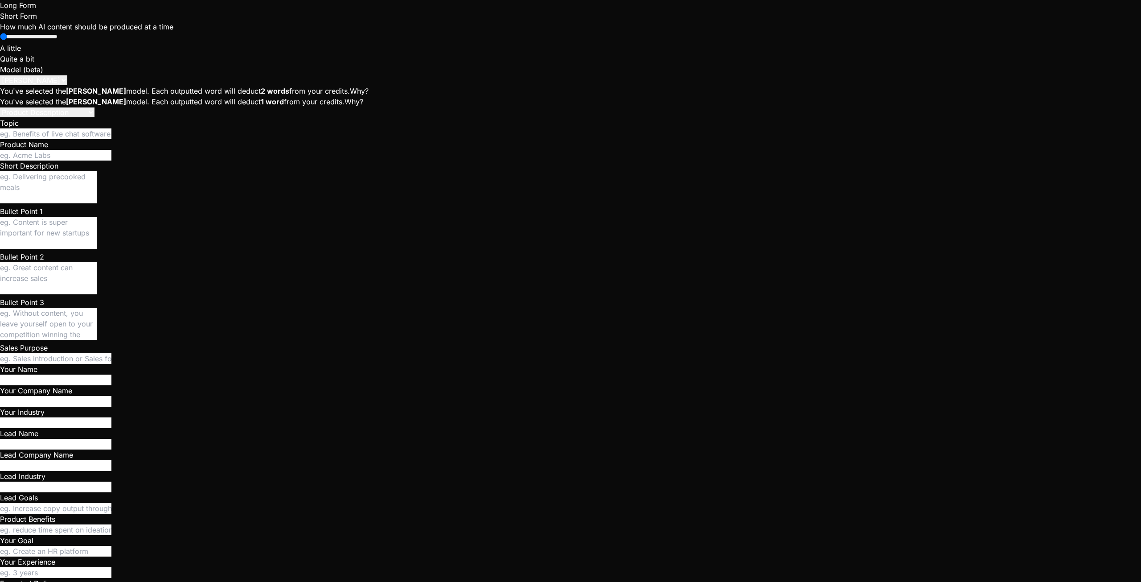
type textarea "I don't have any preview. I've installed dependen"
type textarea "x"
type textarea "I don't have any preview. I've installed dependenc"
type textarea "x"
type textarea "I don't have any preview. I've installed dependenci"
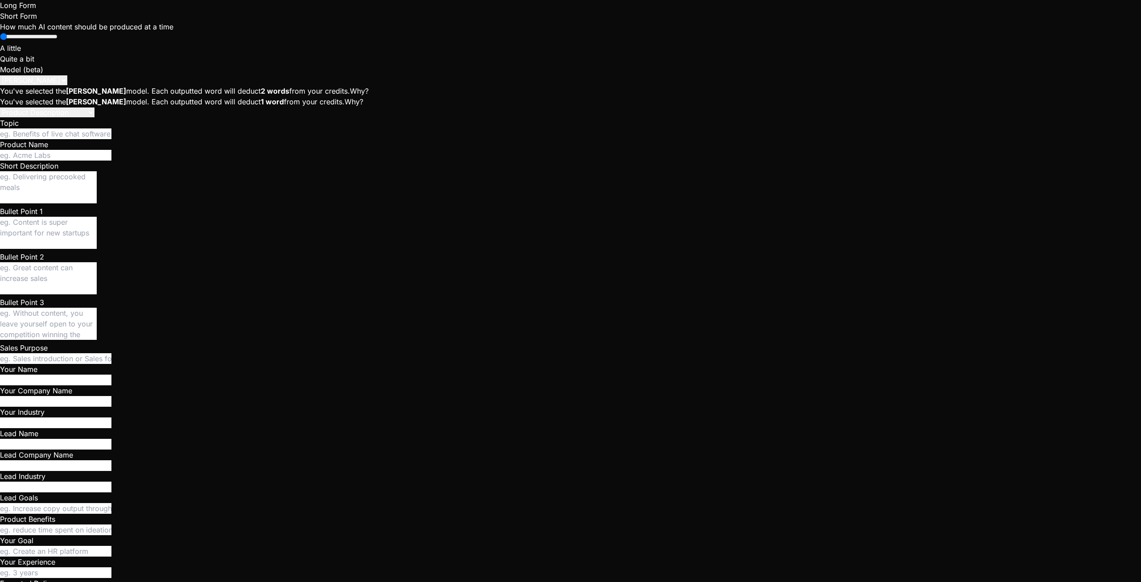
type textarea "x"
type textarea "I don't have any preview. I've installed dependencie"
type textarea "x"
type textarea "I don't have any preview. I've installed dependencies"
type textarea "x"
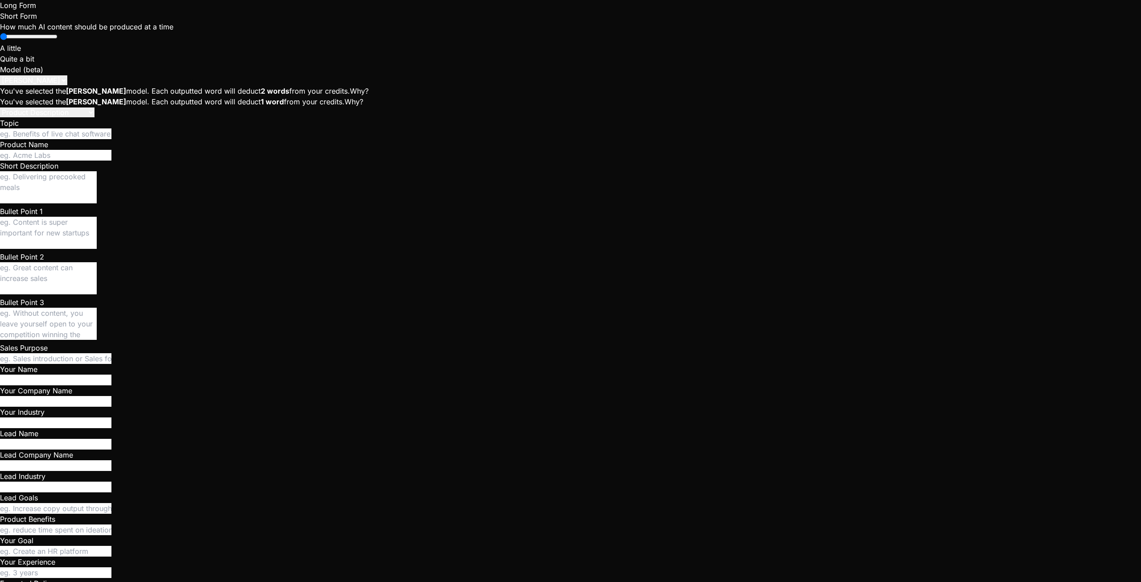
type textarea "I don't have any preview. I've installed dependencies"
type textarea "x"
type textarea "I don't have any preview. I've installed dependencies b"
type textarea "x"
type textarea "I don't have any preview. I've installed dependencies bu"
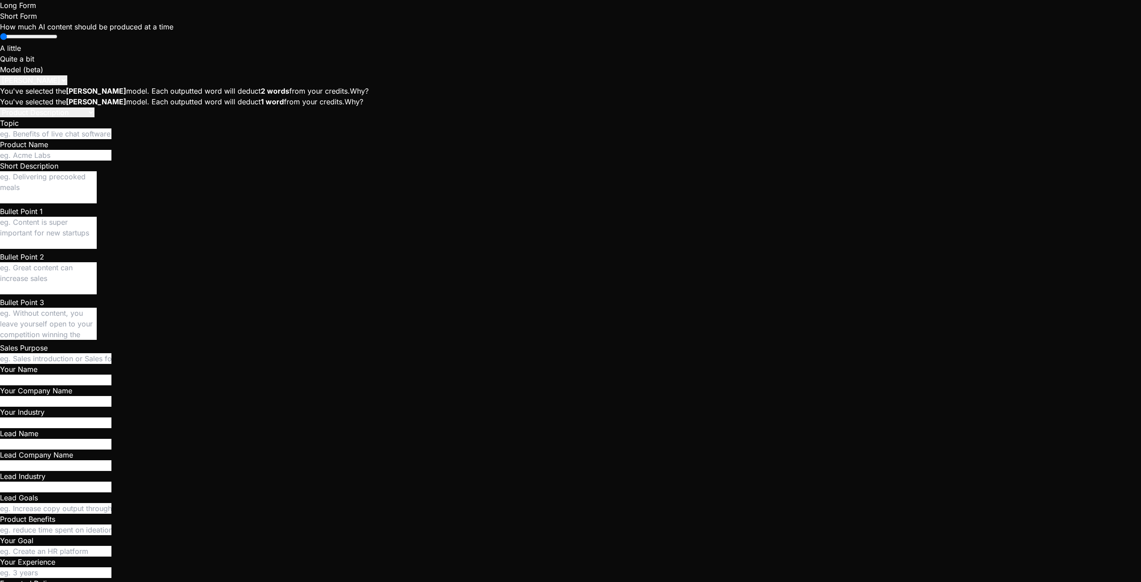
type textarea "x"
type textarea "I don't have any preview. I've installed dependencies but"
type textarea "x"
type textarea "I don't have any preview. I've installed dependencies but"
type textarea "x"
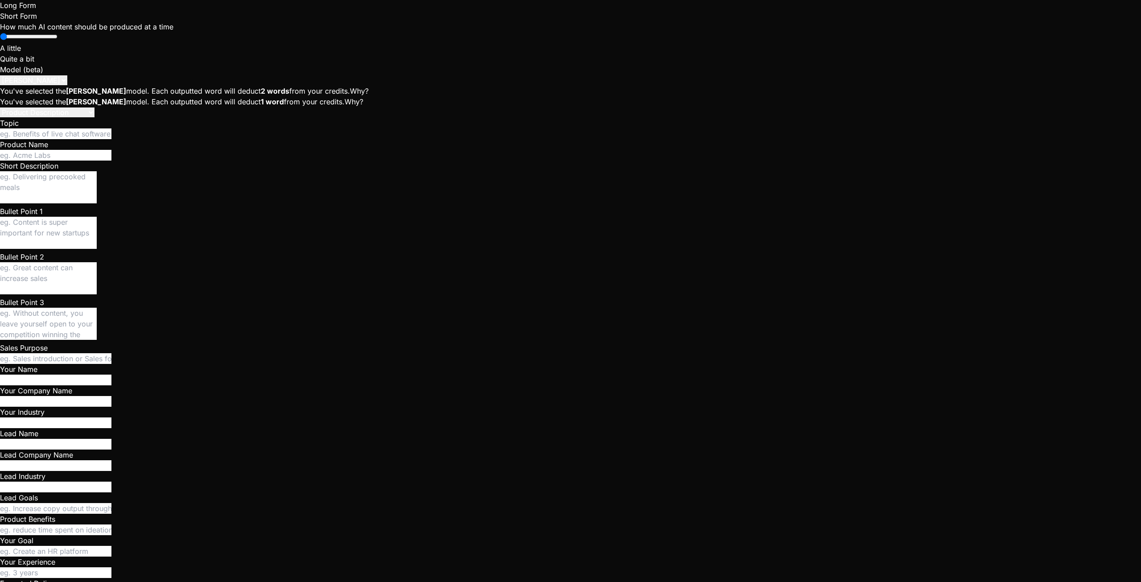
type textarea "I don't have any preview. I've installed dependencies but I"
type textarea "x"
type textarea "I don't have any preview. I've installed dependencies but I"
type textarea "x"
type textarea "I don't have any preview. I've installed dependencies but I o"
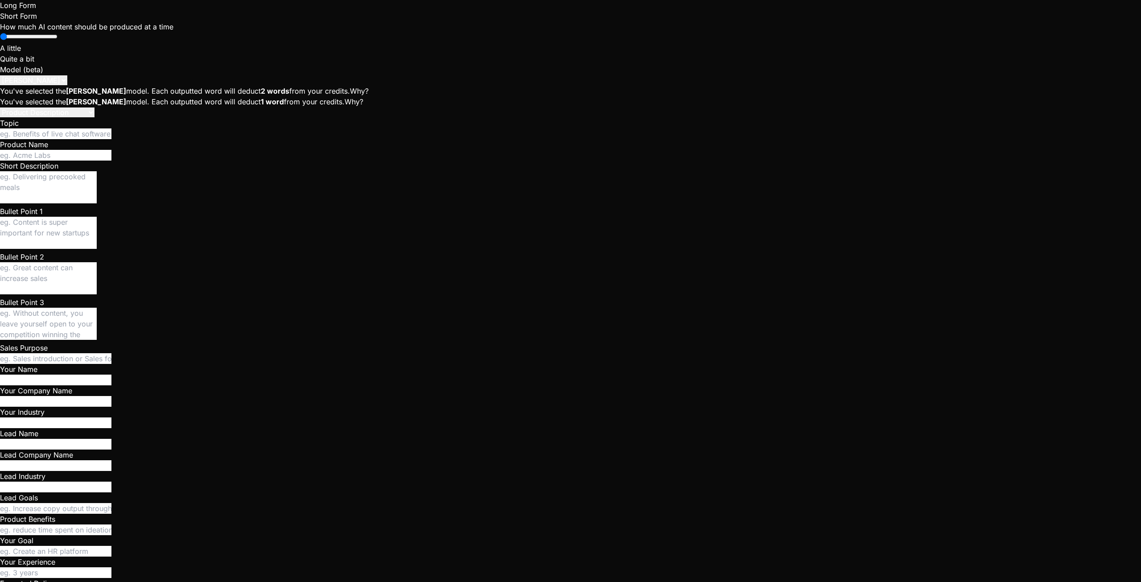
type textarea "x"
type textarea "I don't have any preview. I've installed dependencies but I on"
type textarea "x"
type textarea "I don't have any preview. I've installed dependencies but I onl"
type textarea "x"
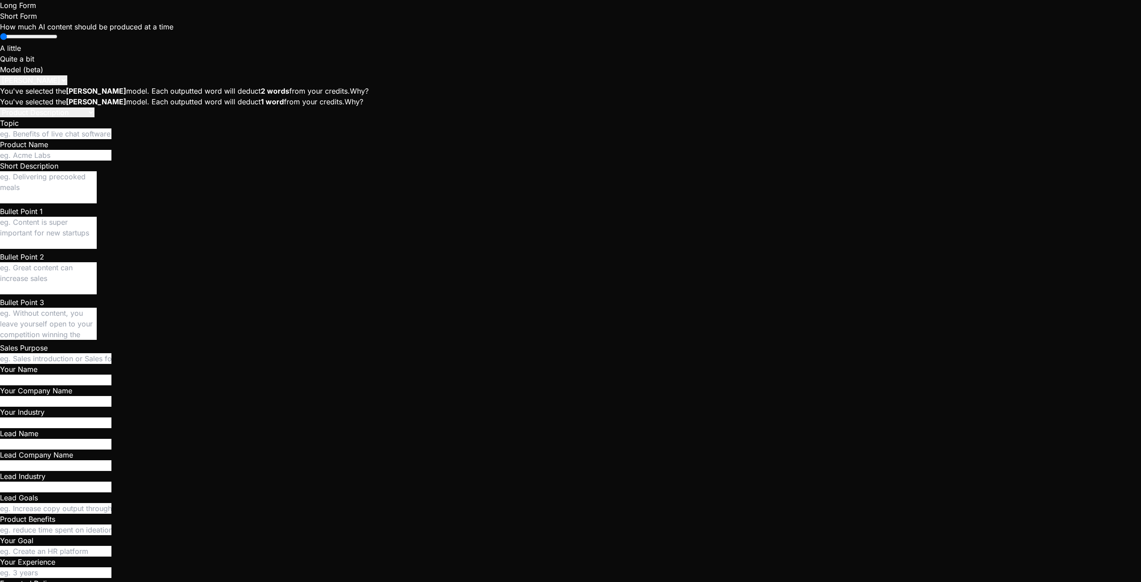
type textarea "I don't have any preview. I've installed dependencies but I only"
type textarea "x"
type textarea "I don't have any preview. I've installed dependencies but I only"
type textarea "x"
type textarea "I don't have any preview. I've installed dependencies but I only s"
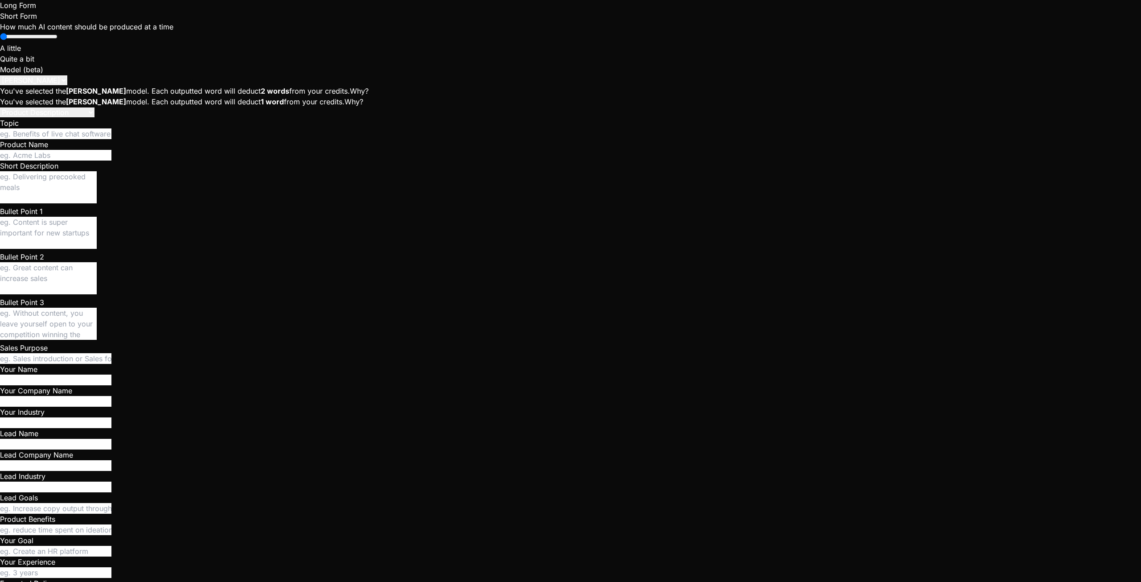
type textarea "x"
type textarea "I don't have any preview. I've installed dependencies but I only se"
type textarea "x"
type textarea "I don't have any preview. I've installed dependencies but I only see"
type textarea "x"
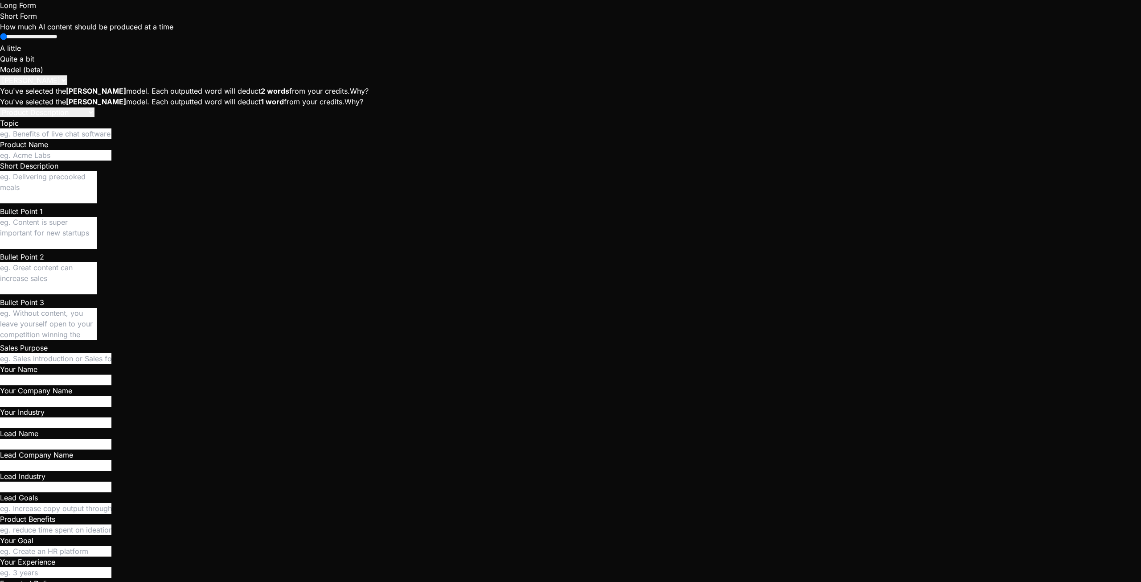
type textarea "I don't have any preview. I've installed dependencies but I only see"
type textarea "x"
type textarea "I don't have any preview. I've installed dependencies but I only see a"
type textarea "x"
type textarea "I don't have any preview. I've installed dependencies but I only see a"
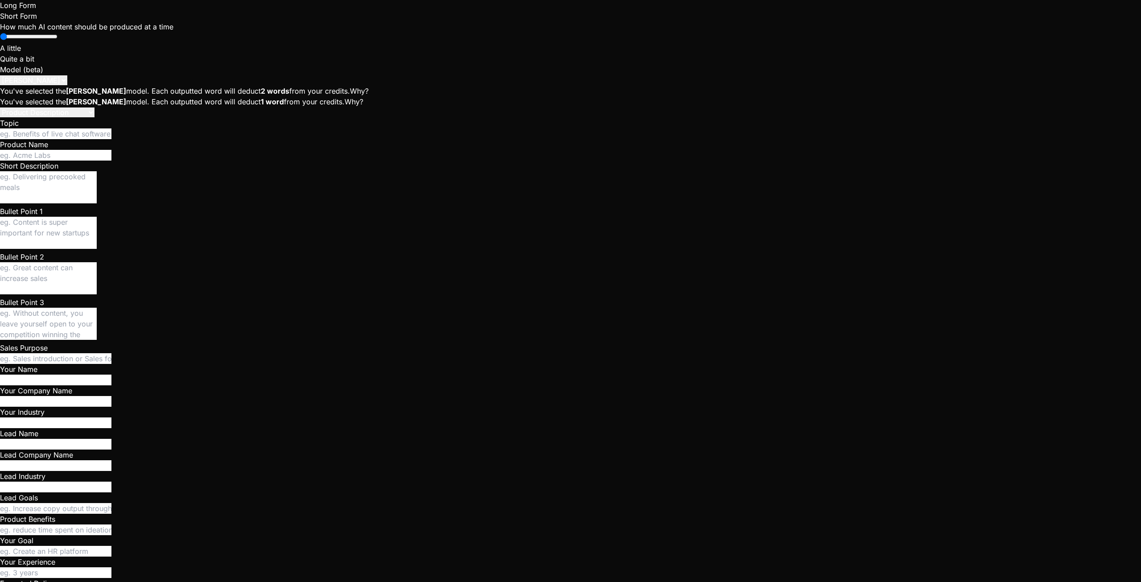
type textarea "x"
type textarea "I don't have any preview. I've installed dependencies but I only see a b"
type textarea "x"
type textarea "I don't have any preview. I've installed dependencies but I only see a bl"
type textarea "x"
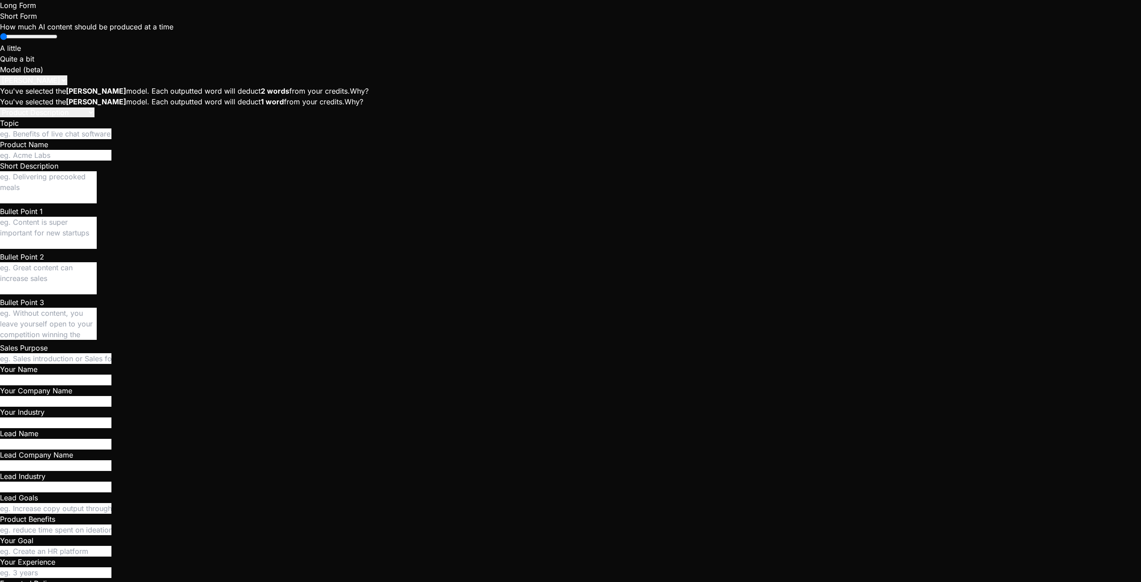
type textarea "I don't have any preview. I've installed dependencies but I only see a bla"
type textarea "x"
type textarea "I don't have any preview. I've installed dependencies but I only see a blan"
type textarea "x"
type textarea "I don't have any preview. I've installed dependencies but I only see a blank"
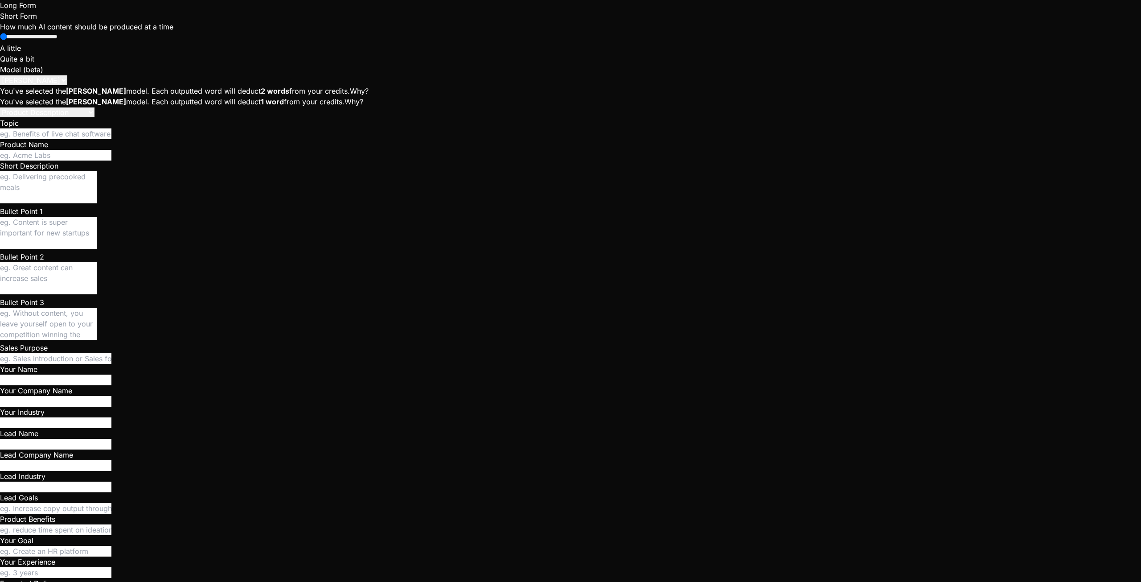
type textarea "x"
type textarea "I don't have any preview. I've installed dependencies but I only see a blank"
type textarea "x"
type textarea "I don't have any preview. I've installed dependencies but I only see a blank p"
type textarea "x"
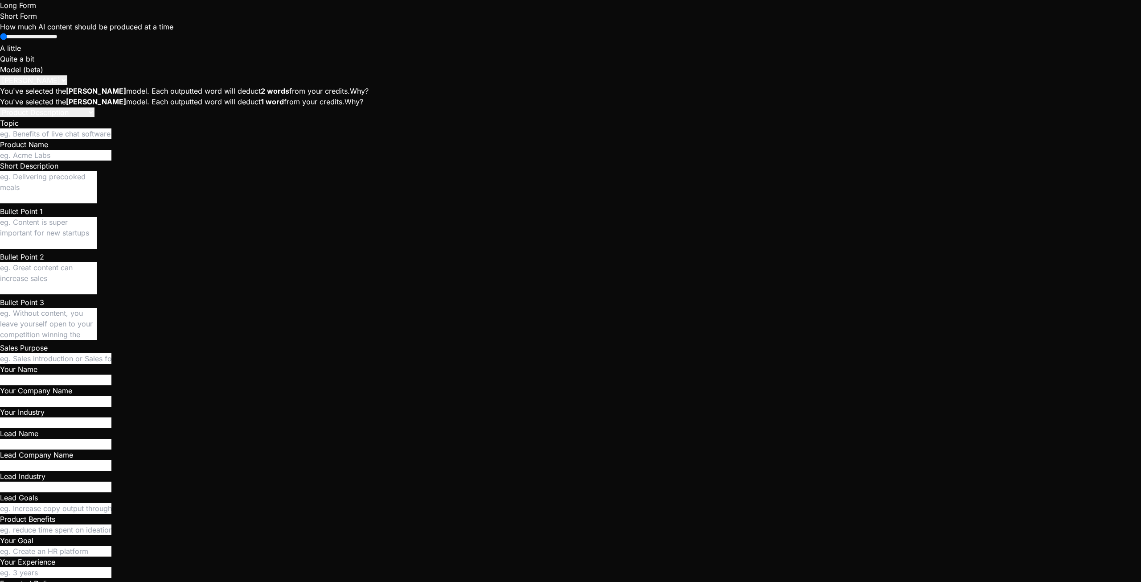
type textarea "I don't have any preview. I've installed dependencies but I only see a blank pa"
type textarea "x"
type textarea "I don't have any preview. I've installed dependencies but I only see a blank pag"
type textarea "x"
type textarea "I don't have any preview. I've installed dependencies but I only see a blank pa…"
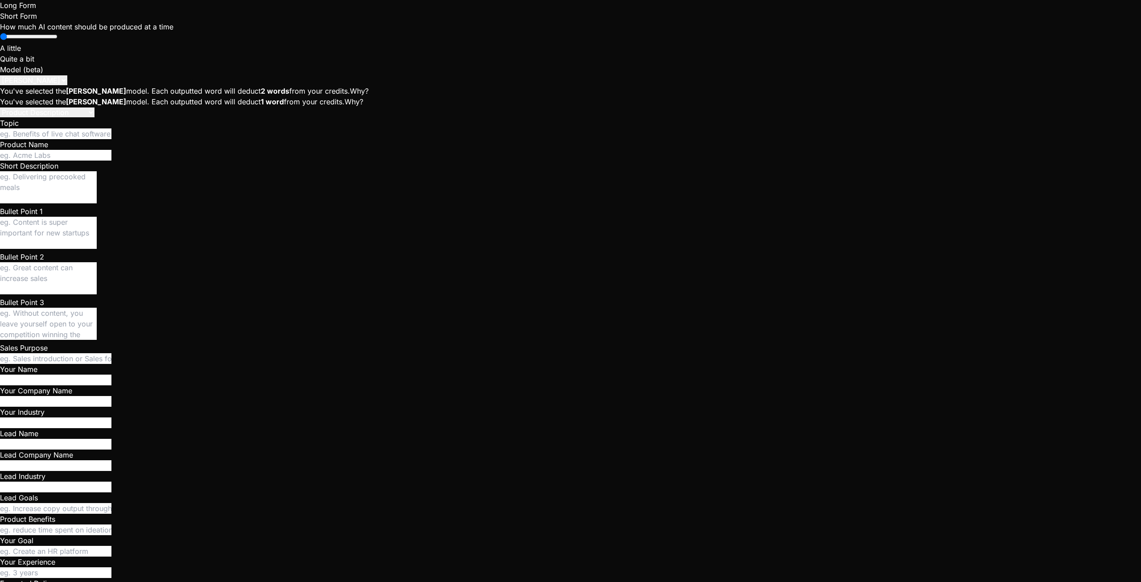
type textarea "x"
type textarea "I don't have any preview. I've installed dependencies but I only see a blank pa…"
type textarea "x"
type textarea "I don't have any preview. I've installed dependencies but I only see a blank pa…"
type textarea "x"
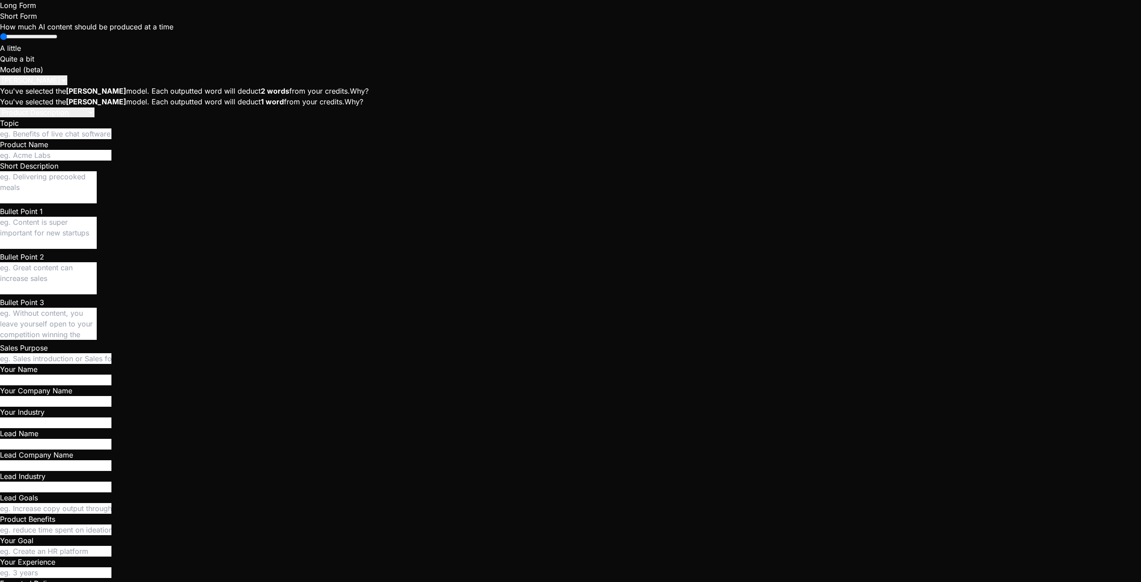
type textarea "I don't have any preview. I've installed dependencies but I only see a blank pa…"
type textarea "x"
type textarea "I don't have any preview. I've installed dependencies but I only see a blank pa…"
type textarea "x"
type textarea "I don't have any preview. I've installed dependencies but I only see a blank pa…"
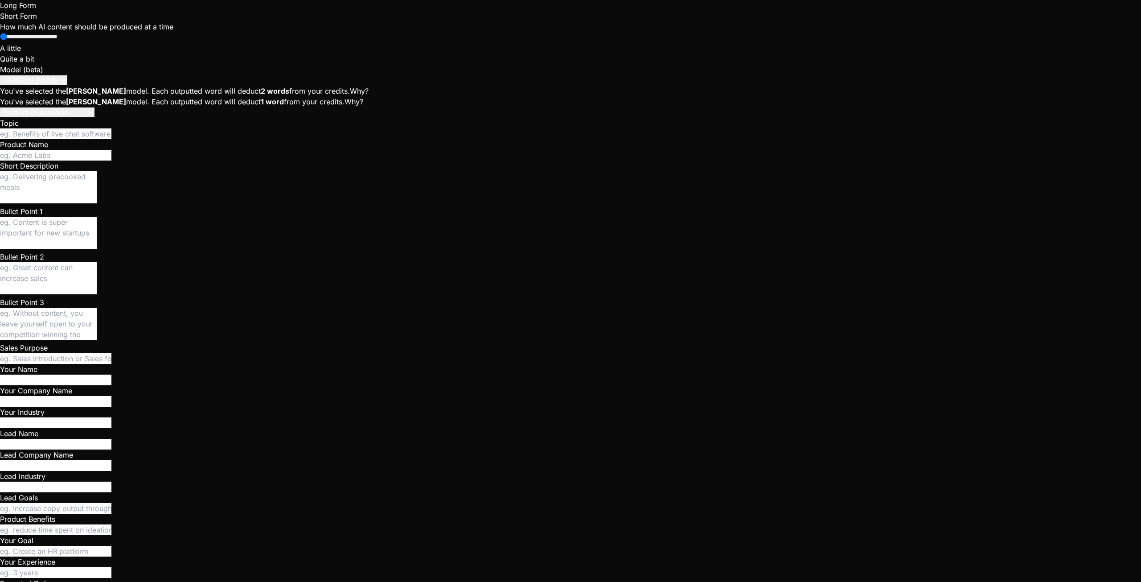
type textarea "x"
type textarea "I don't have any preview. I've installed dependencies but I only see a blank pa…"
type textarea "x"
type textarea "I don't have any preview. I've installed dependencies but I only see a blank pa…"
type textarea "x"
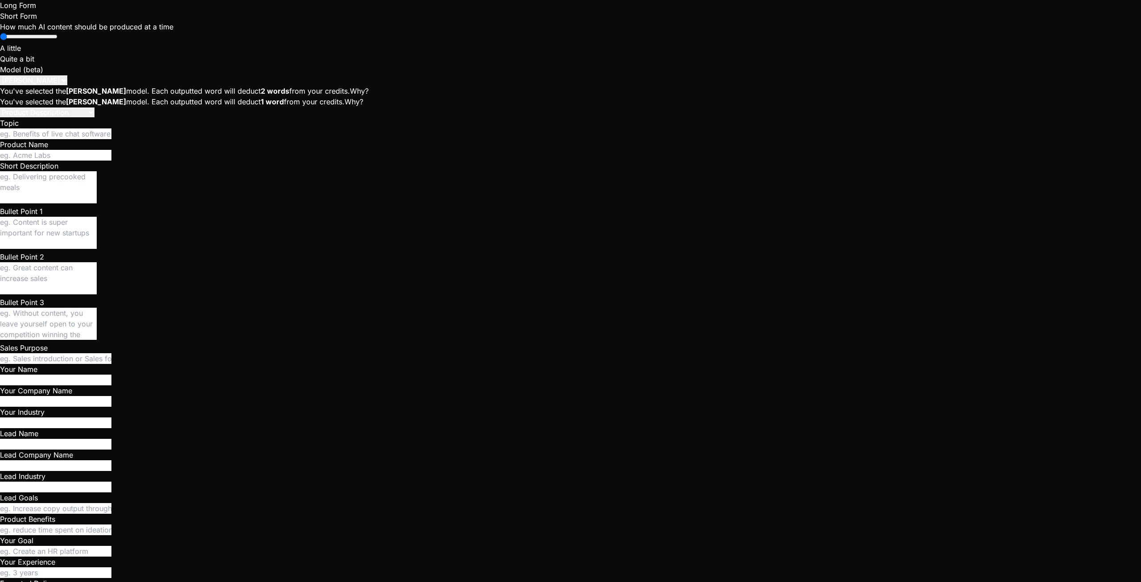
type textarea "I don't have any preview. I've installed dependencies but I only see a blank pa…"
type textarea "x"
type textarea "I don't have any preview. I've installed dependencies but I only see a blank pa…"
type textarea "x"
type textarea "I don't have any preview. I've installed dependencies but I only see a blank pa…"
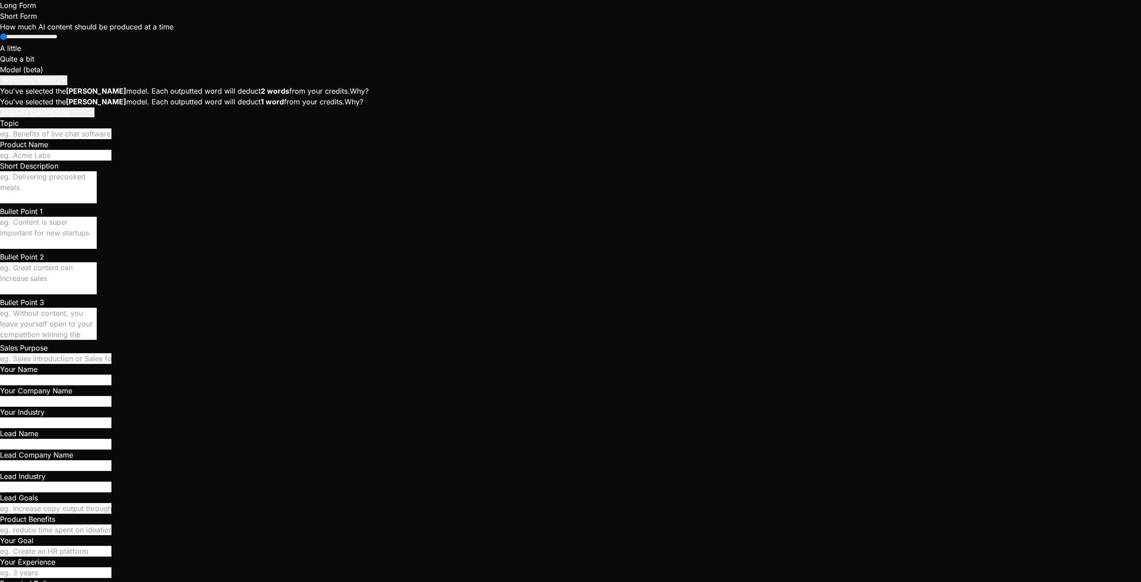
type textarea "x"
type textarea "I don't have any preview. I've installed dependencies but I only see a blank pa…"
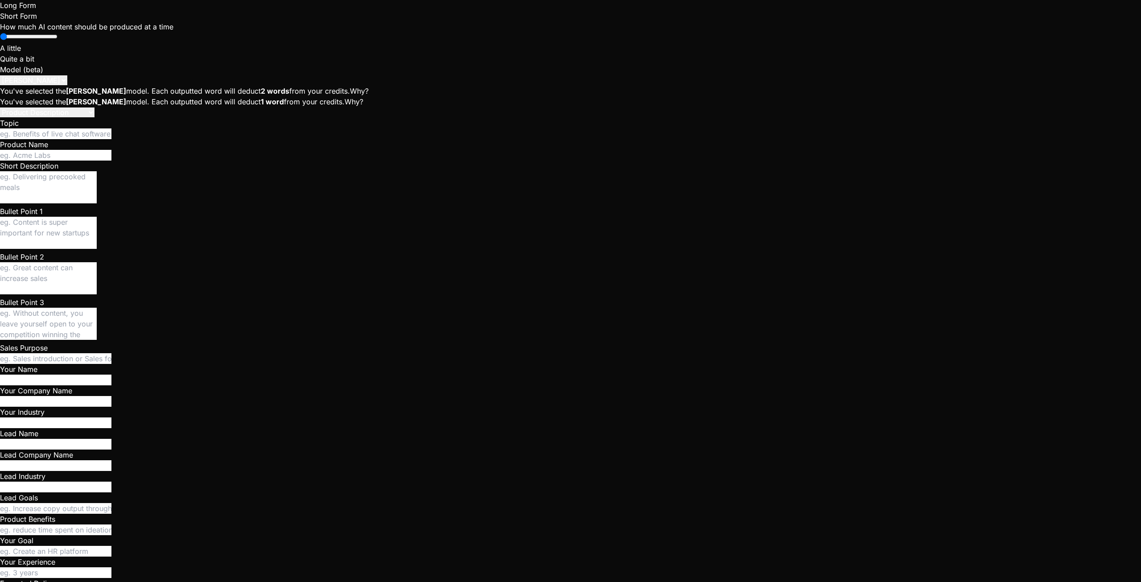
drag, startPoint x: 596, startPoint y: 44, endPoint x: 631, endPoint y: 45, distance: 35.2
drag, startPoint x: 631, startPoint y: 45, endPoint x: 672, endPoint y: 108, distance: 75.2
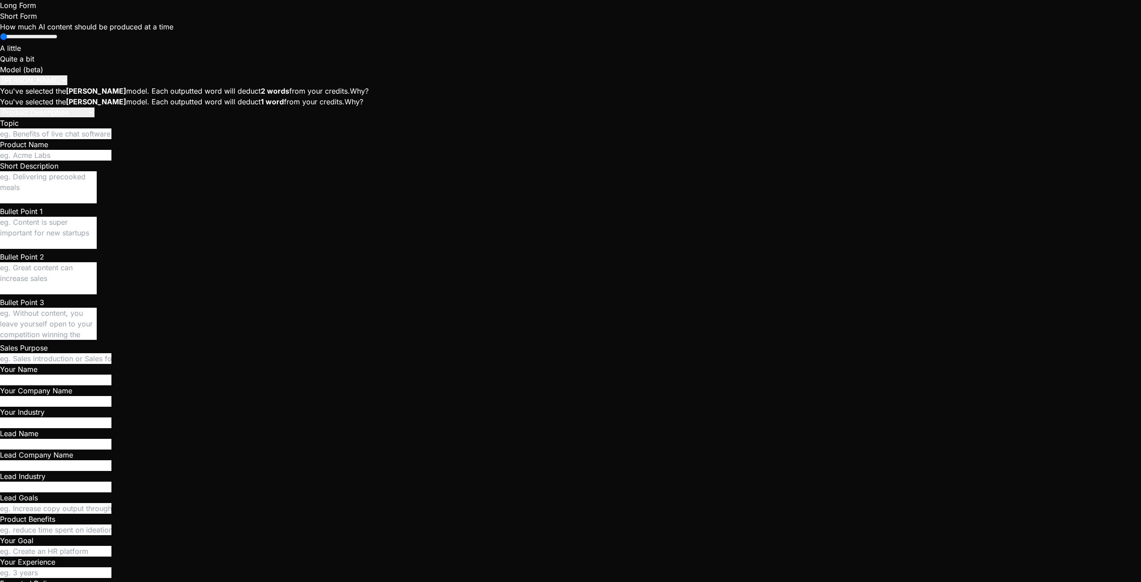
drag, startPoint x: 1119, startPoint y: 14, endPoint x: 1043, endPoint y: 62, distance: 90.3
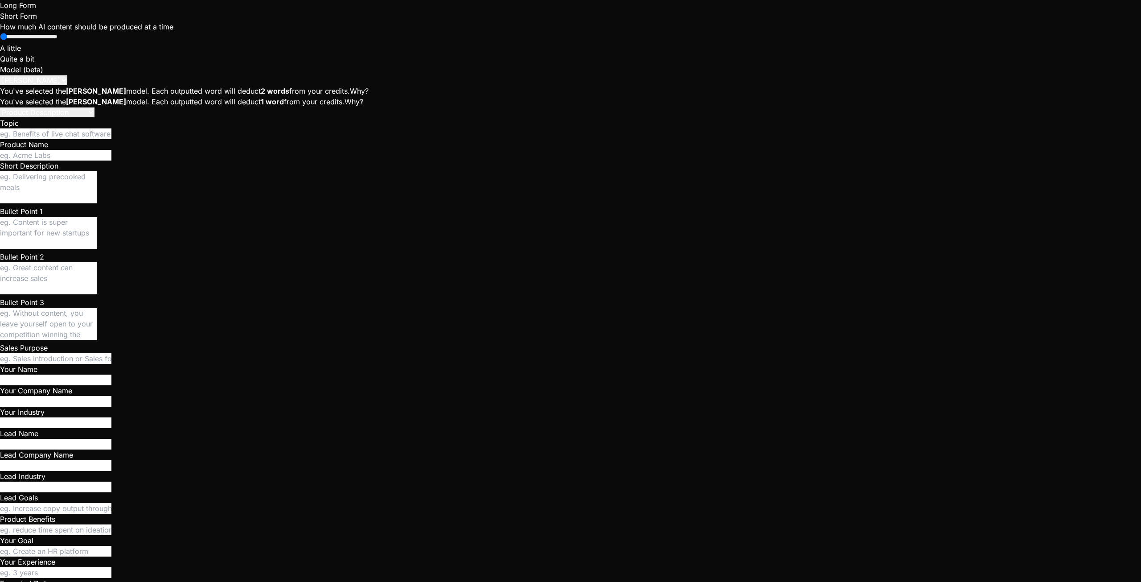
drag, startPoint x: 168, startPoint y: 358, endPoint x: 208, endPoint y: 357, distance: 40.1
copy code "npm run dev"
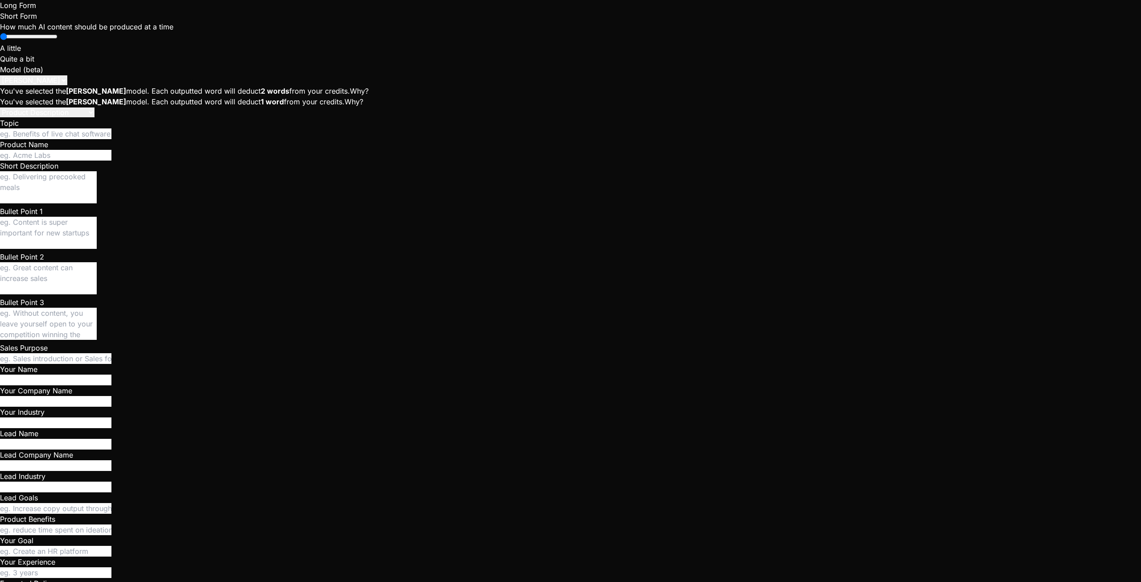
paste textarea "npm run dev"
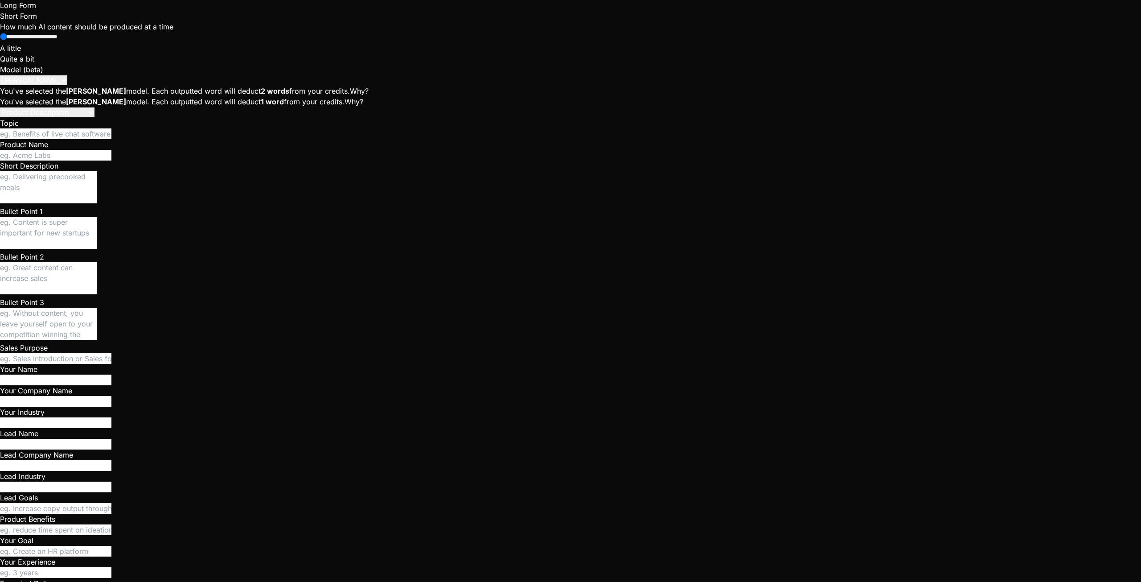
drag, startPoint x: 529, startPoint y: 31, endPoint x: 864, endPoint y: 29, distance: 334.8
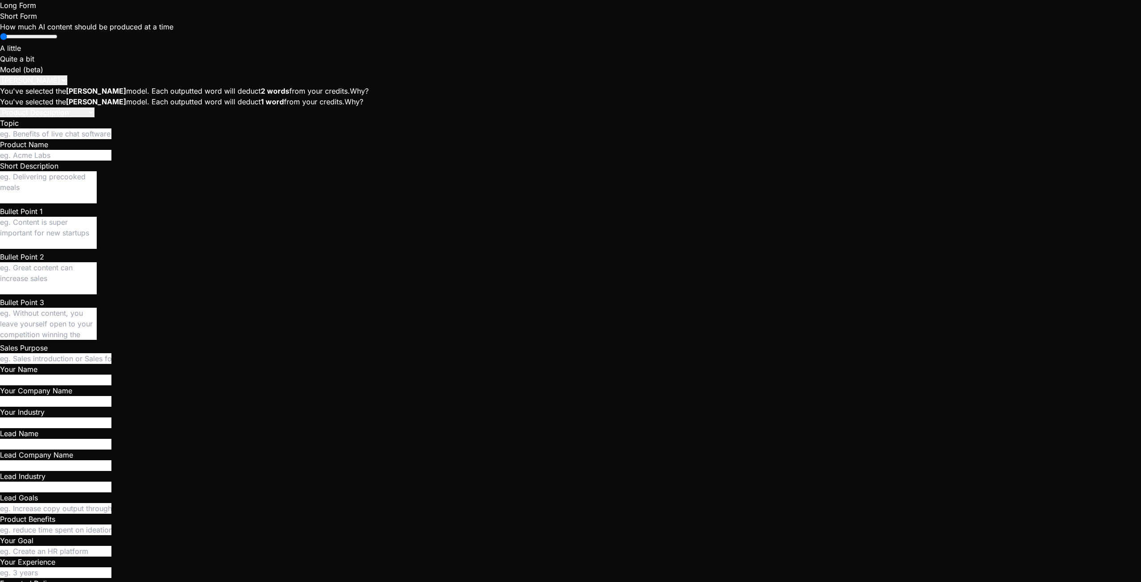
copy span "https://u3uk0f35zsjjbn9cprh6fq9h0p4tm2-wnxx-mpd1lc15--5173--96435430.local-corp…"
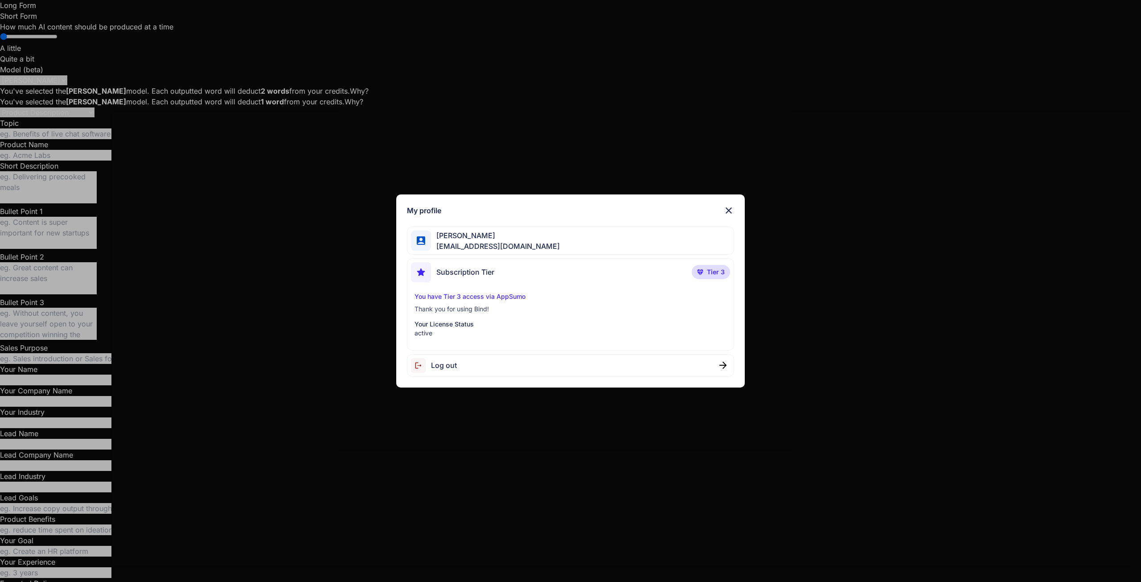
click at [453, 322] on p "Your License Status" at bounding box center [571, 324] width 312 height 9
click at [478, 299] on p "You have Tier 3 access via AppSumo" at bounding box center [571, 296] width 312 height 9
click at [475, 271] on span "Subscription Tier" at bounding box center [465, 272] width 58 height 11
click at [481, 243] on span "sebastien.vega47@gmail.com" at bounding box center [495, 246] width 129 height 11
click at [728, 206] on img at bounding box center [729, 210] width 11 height 11
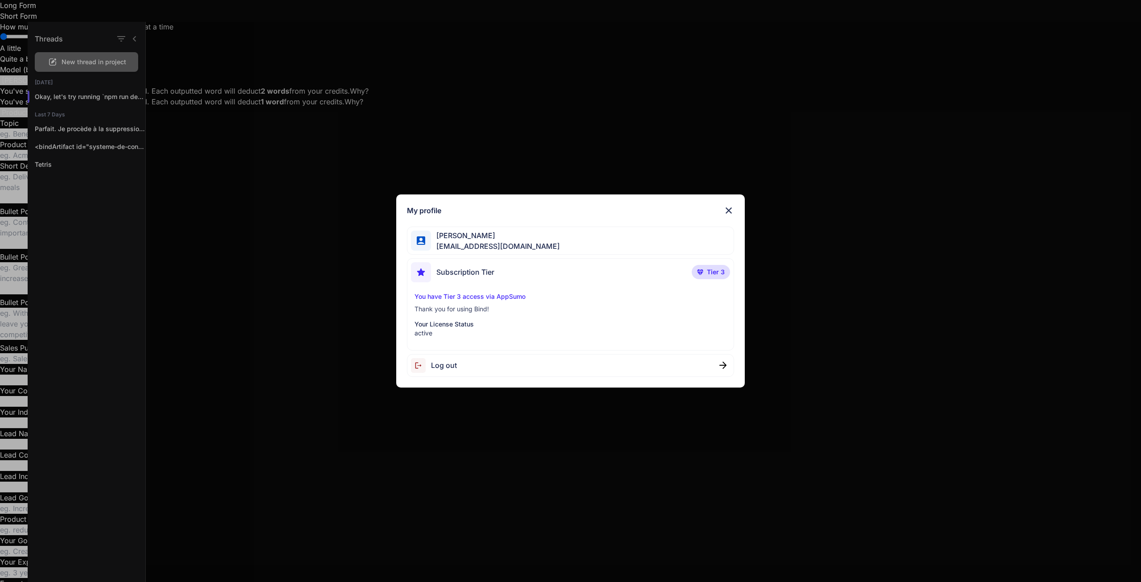
click at [16, 561] on div "My profile Sebastian Vega sebastien.vega47@gmail.com Subscription Tier Tier 3 Y…" at bounding box center [570, 291] width 1141 height 582
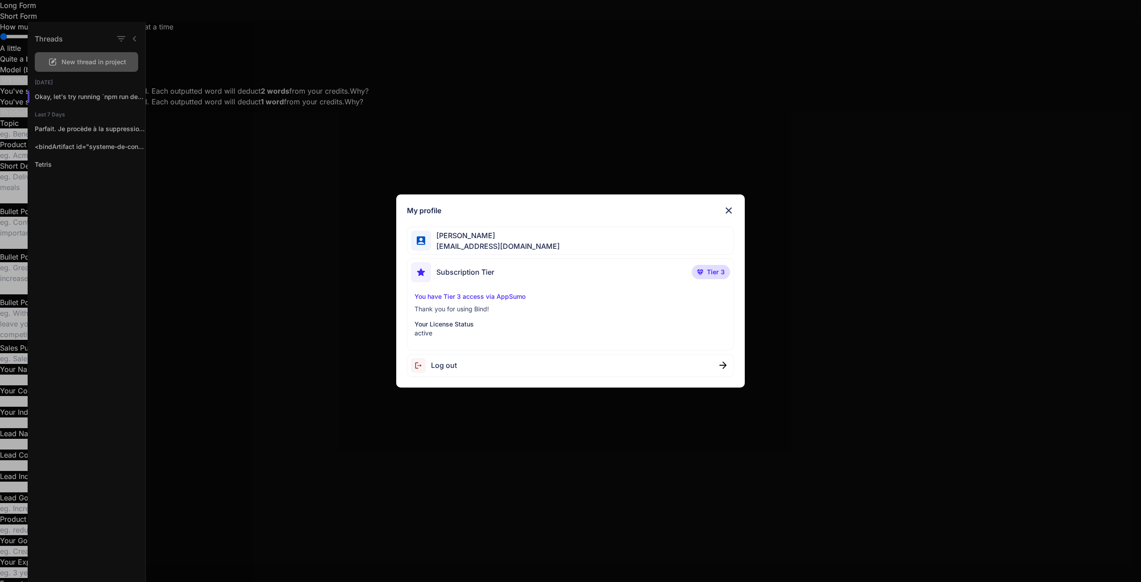
click at [16, 561] on div "My profile Sebastian Vega sebastien.vega47@gmail.com Subscription Tier Tier 3 Y…" at bounding box center [570, 291] width 1141 height 582
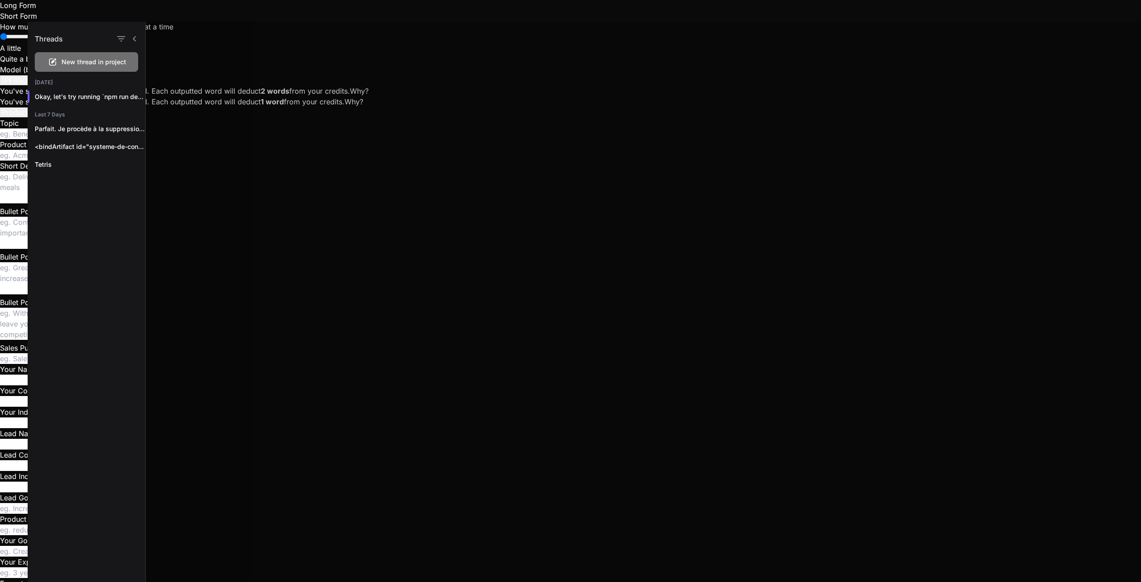
click at [316, 481] on div at bounding box center [643, 302] width 995 height 560
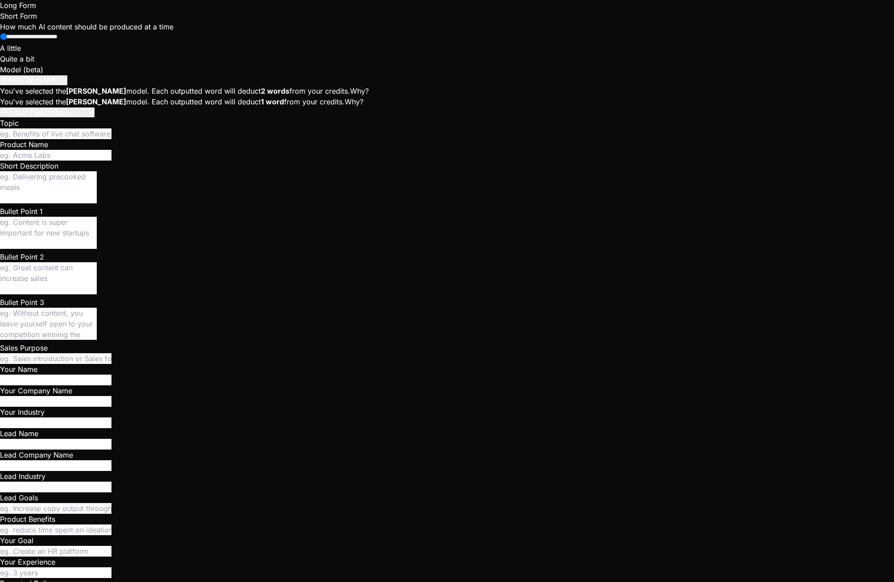
scroll to position [2418, 0]
paste textarea "Failed to load resource: the server responded with a status of 404 (Not Found)U…"
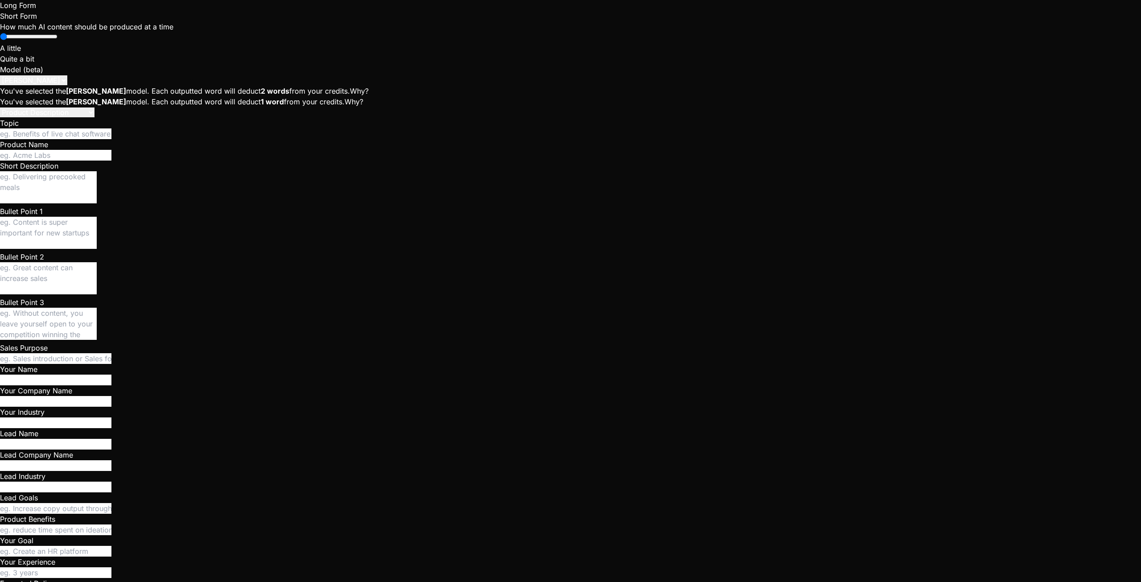
scroll to position [2804, 0]
click at [148, 0] on div at bounding box center [570, 0] width 1141 height 0
